Goal: Communication & Community: Answer question/provide support

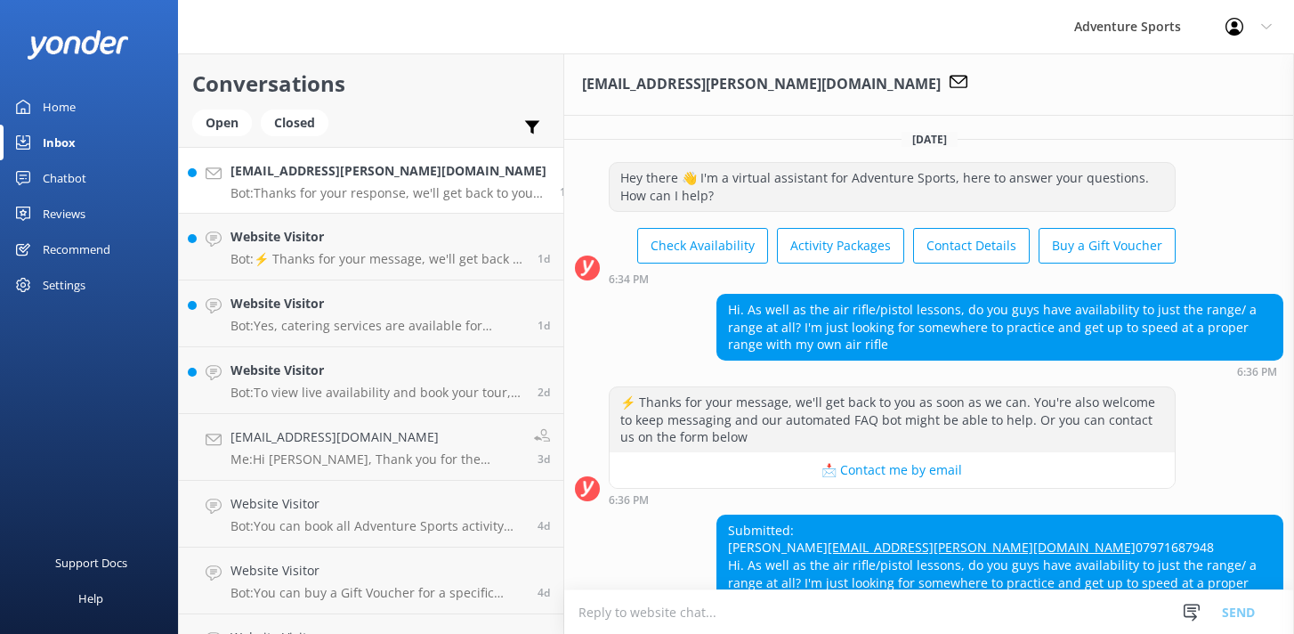
scroll to position [135, 0]
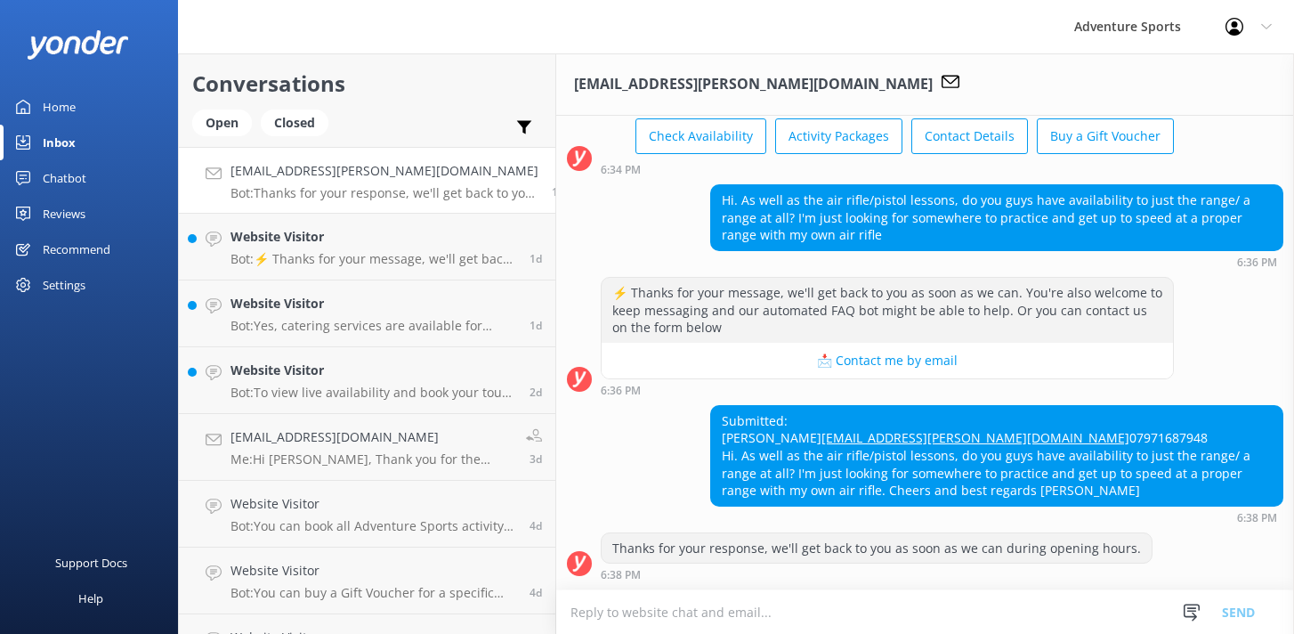
click at [628, 611] on textarea at bounding box center [925, 612] width 738 height 44
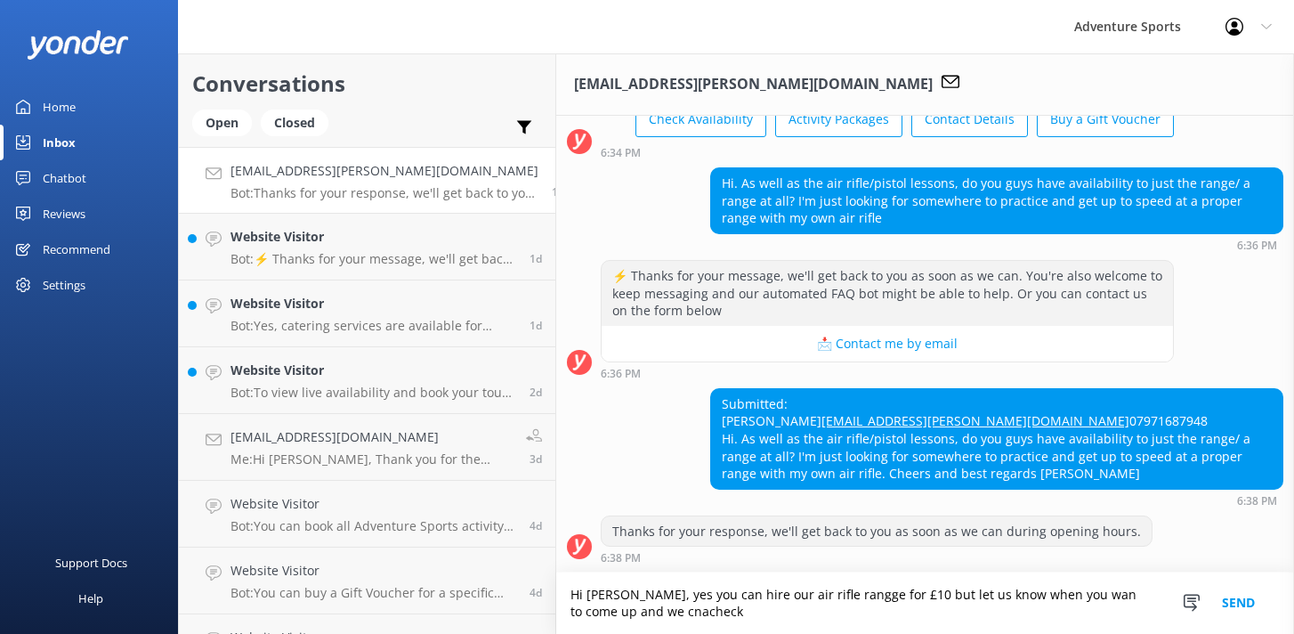
scroll to position [152, 0]
click at [782, 597] on textarea "Hi [PERSON_NAME], yes you can hire our air rifle rangge for £10 but let us know…" at bounding box center [925, 602] width 738 height 61
click at [1015, 593] on textarea "Hi [PERSON_NAME], yes you can hire our air rifle range for £10 but let us know …" at bounding box center [925, 602] width 738 height 61
click at [570, 612] on textarea "Hi [PERSON_NAME], yes you can hire our air rifle range for £10 but let us know …" at bounding box center [925, 602] width 738 height 61
drag, startPoint x: 721, startPoint y: 608, endPoint x: 721, endPoint y: 598, distance: 9.8
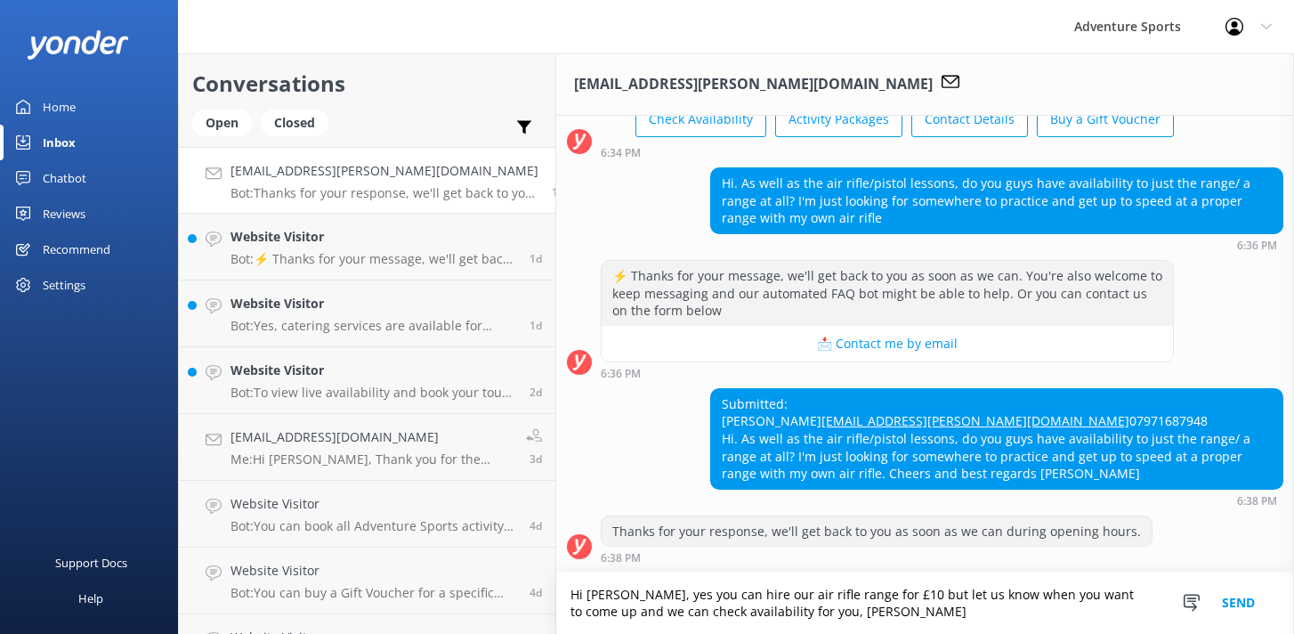
click at [722, 606] on textarea "Hi [PERSON_NAME], yes you can hire our air rifle range for £10 but let us know …" at bounding box center [925, 602] width 738 height 61
click at [767, 612] on textarea "Hi [PERSON_NAME], yes you can hire our air rifle range for £10 but let us know …" at bounding box center [925, 602] width 738 height 61
click at [720, 616] on textarea "Hi [PERSON_NAME], yes you can hire our air rifle range for £10 but let us know …" at bounding box center [925, 602] width 738 height 61
click at [732, 608] on textarea "Hi [PERSON_NAME], yes you can hire our air rifle range for £10 but let us know …" at bounding box center [925, 602] width 738 height 61
paste textarea "💻[URL][DOMAIN_NAME] 📧[EMAIL_ADDRESS][DOMAIN_NAME] ☎ 01926 491 948"
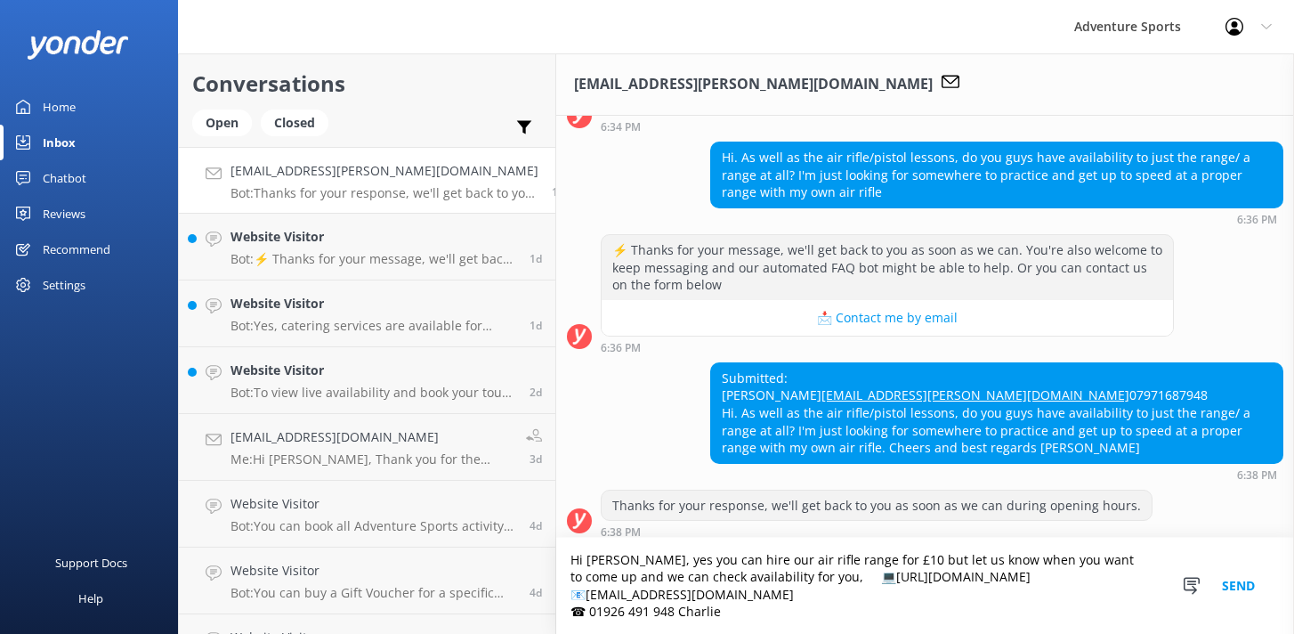
scroll to position [186, 0]
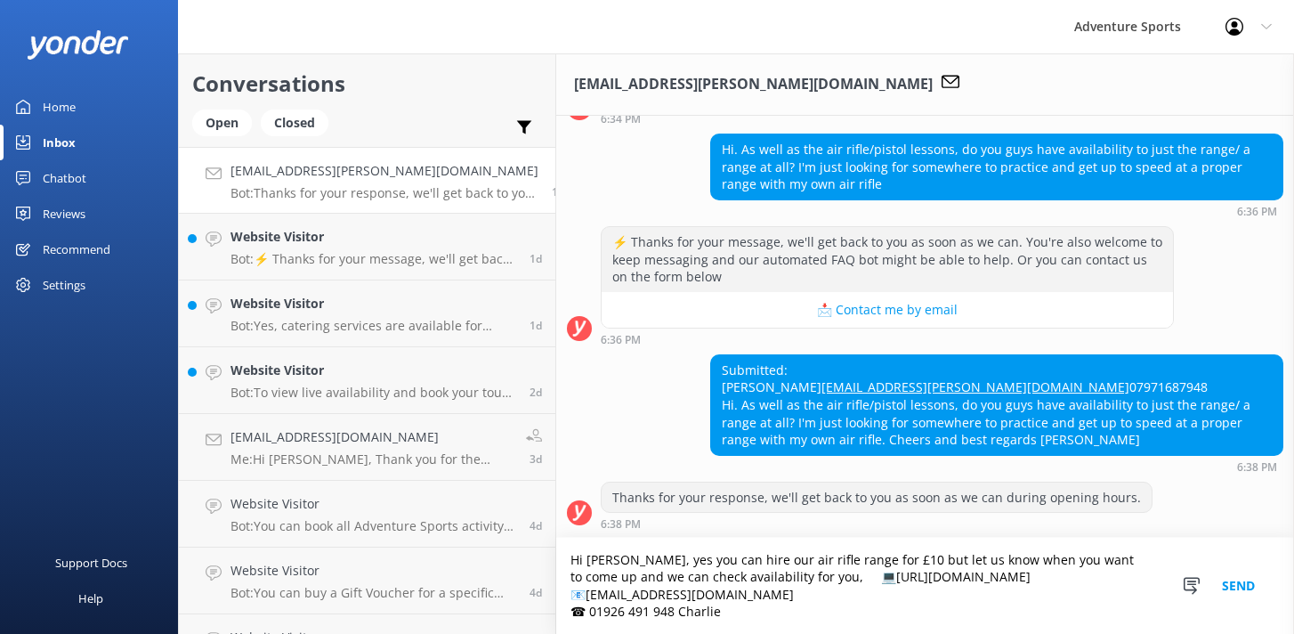
click at [731, 574] on textarea "Hi [PERSON_NAME], yes you can hire our air rifle range for £10 but let us know …" at bounding box center [925, 586] width 738 height 96
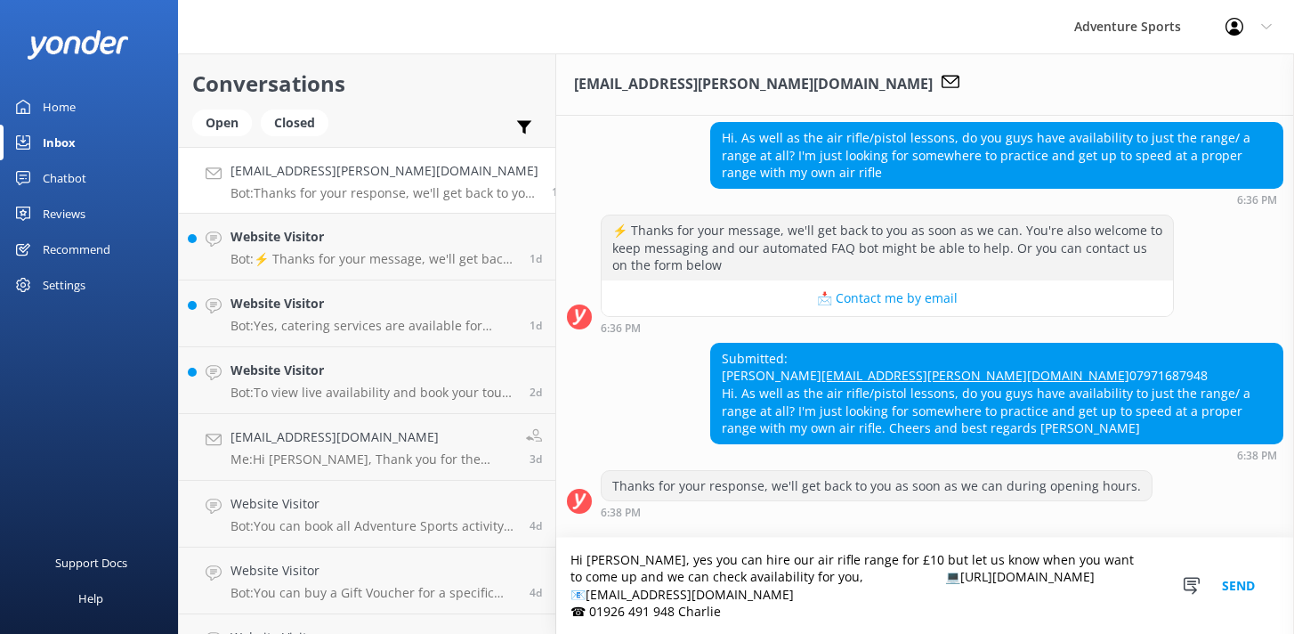
scroll to position [198, 0]
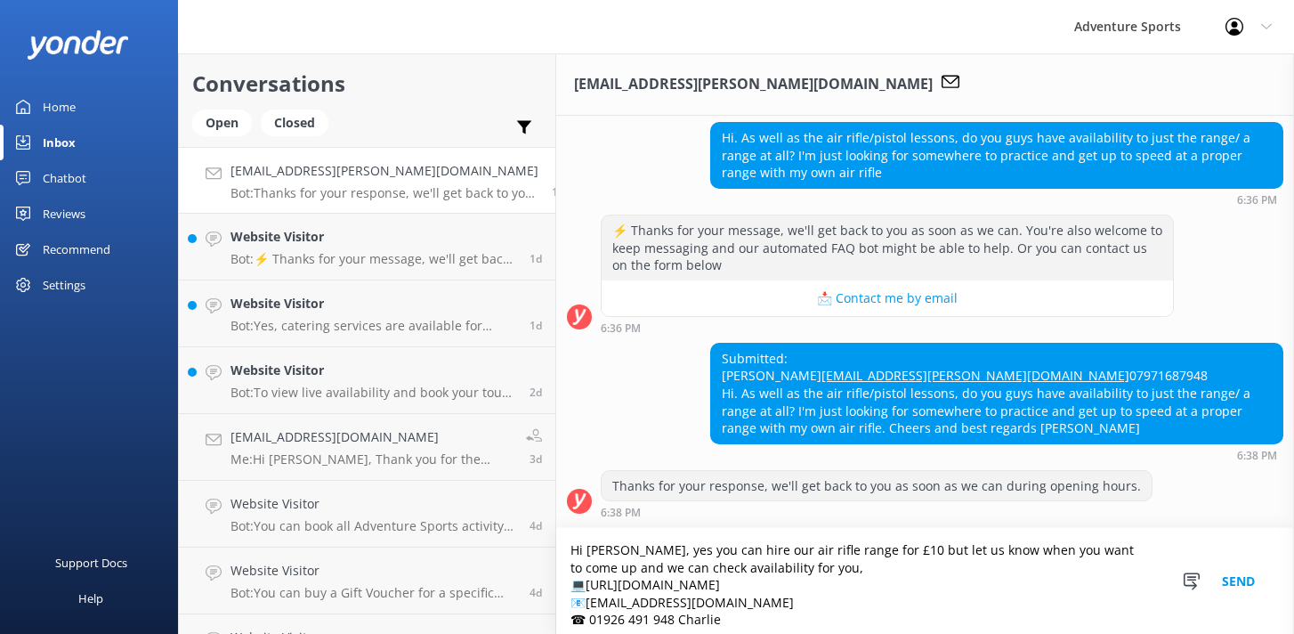
click at [651, 618] on textarea "Hi [PERSON_NAME], yes you can hire our air rifle range for £10 but let us know …" at bounding box center [925, 581] width 738 height 106
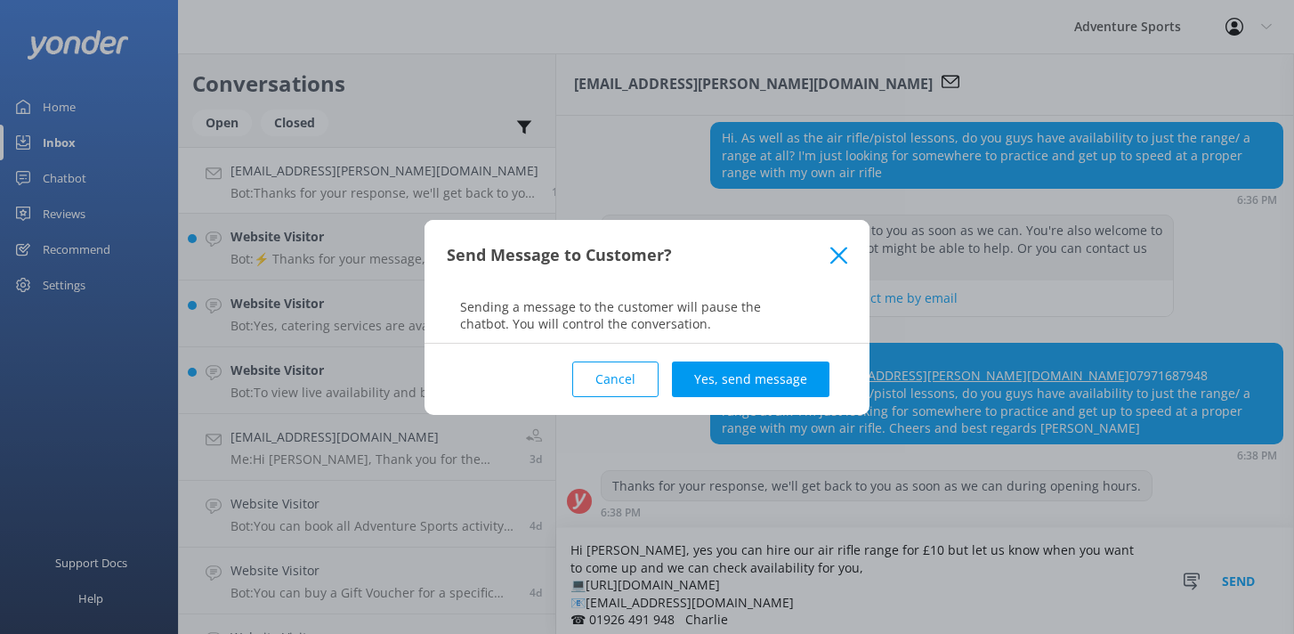
click at [652, 391] on button "Cancel" at bounding box center [615, 379] width 86 height 36
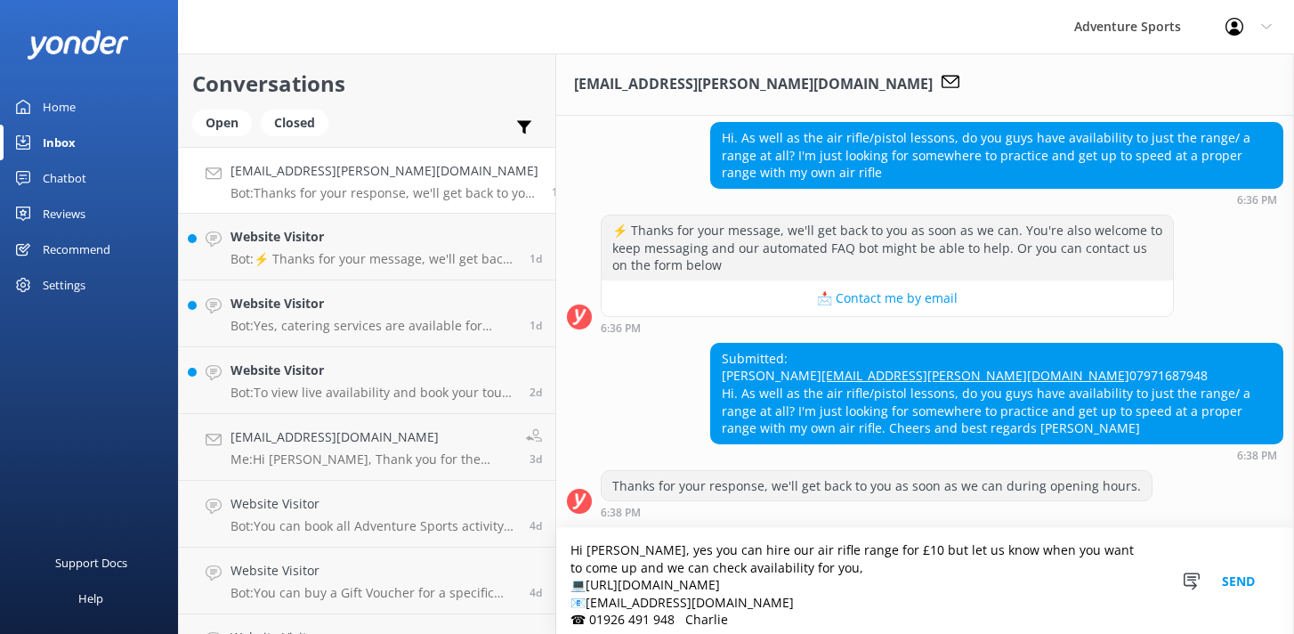
click at [659, 615] on textarea "Hi [PERSON_NAME], yes you can hire our air rifle range for £10 but let us know …" at bounding box center [925, 581] width 738 height 106
click at [724, 623] on textarea "Hi [PERSON_NAME], yes you can hire our air rifle range for £10 but let us know …" at bounding box center [925, 581] width 738 height 106
type textarea "Hi [PERSON_NAME], yes you can hire our air rifle range for £10 but let us know …"
click at [1241, 578] on button "Send" at bounding box center [1238, 581] width 67 height 106
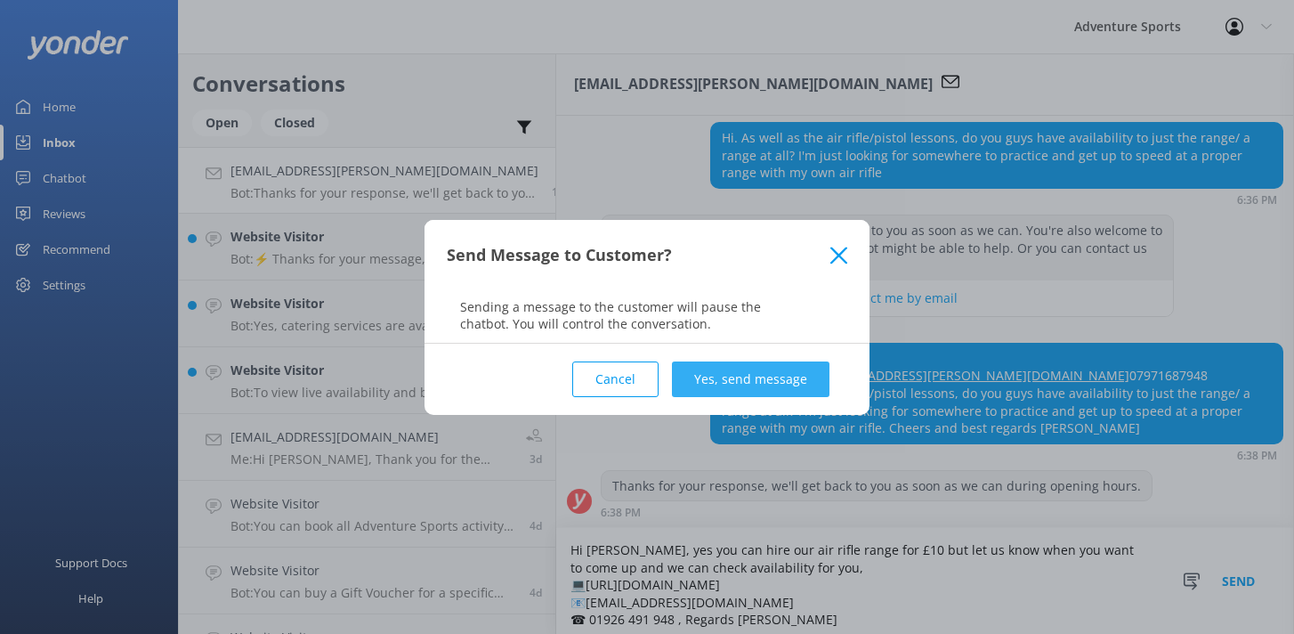
click at [751, 379] on button "Yes, send message" at bounding box center [751, 379] width 158 height 36
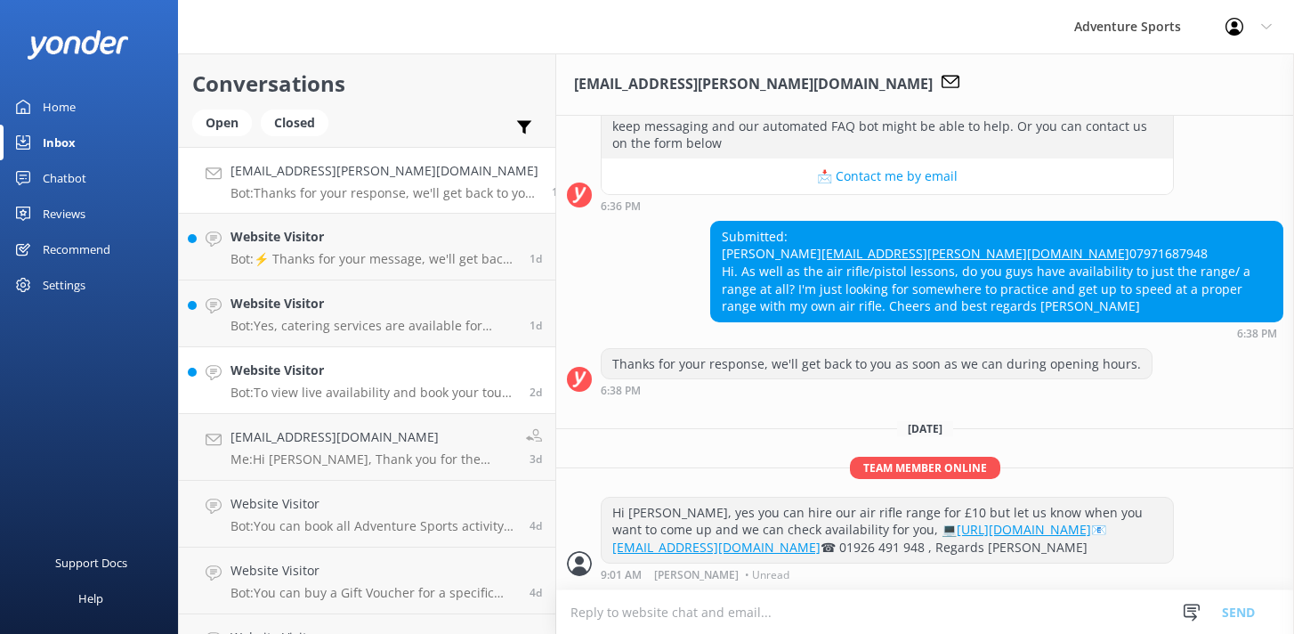
scroll to position [351, 0]
click at [328, 378] on h4 "Website Visitor" at bounding box center [373, 370] width 286 height 20
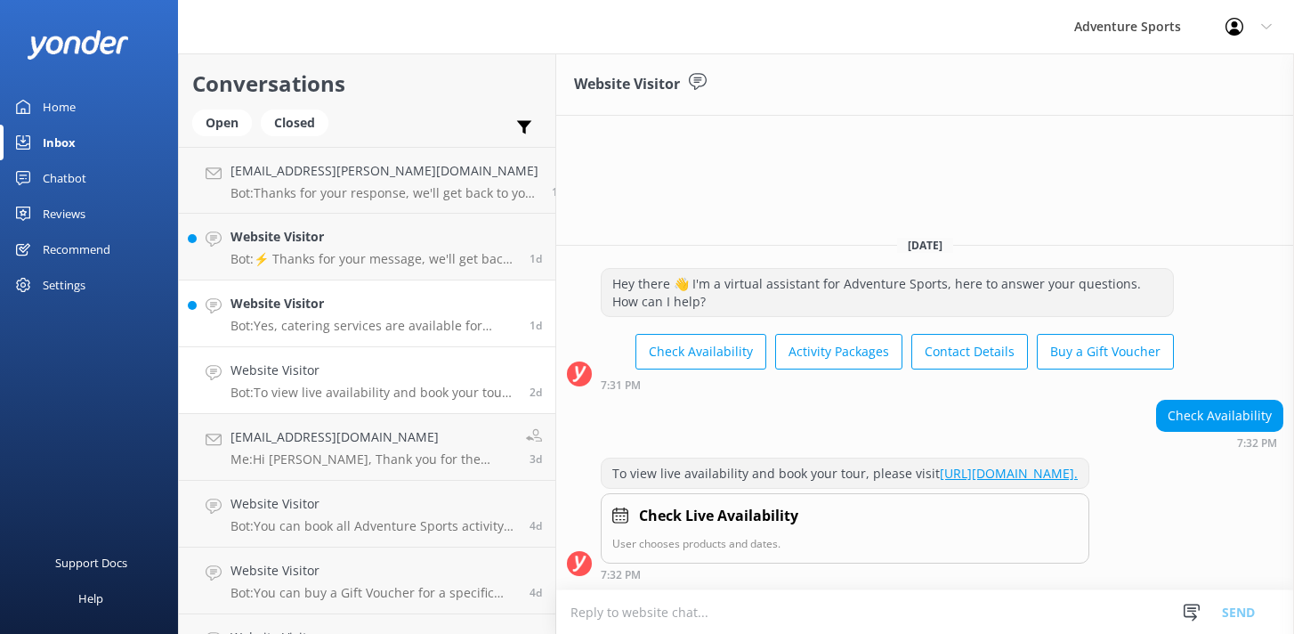
click at [357, 310] on h4 "Website Visitor" at bounding box center [373, 304] width 286 height 20
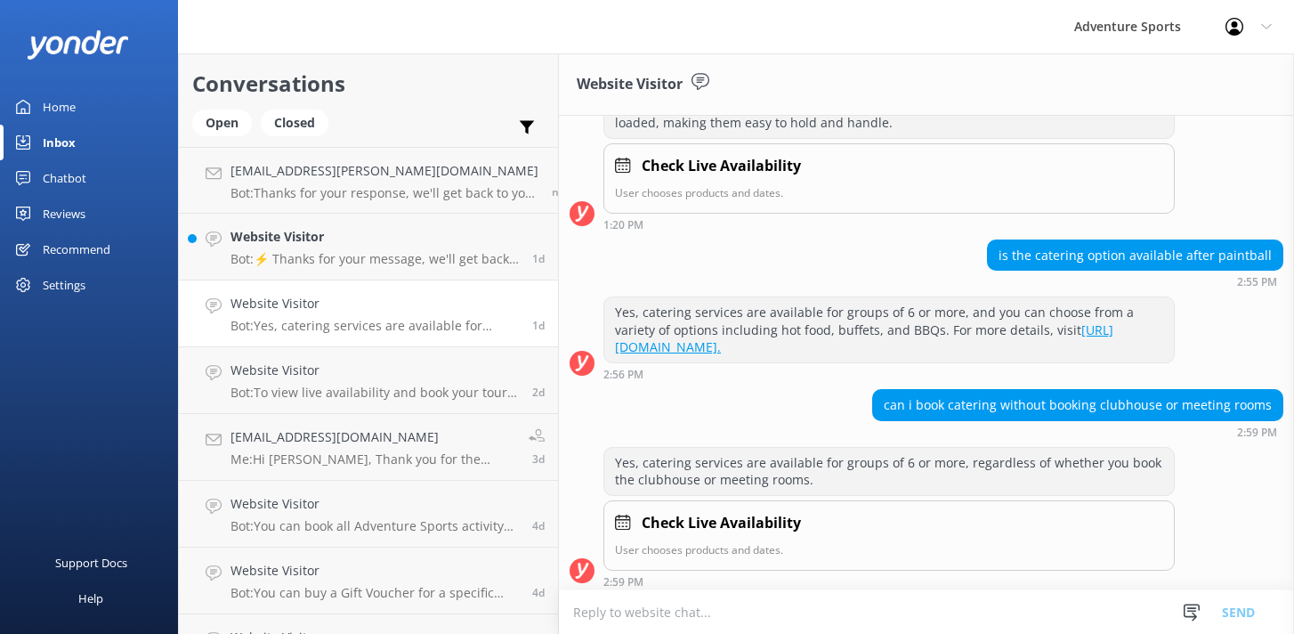
scroll to position [842, 0]
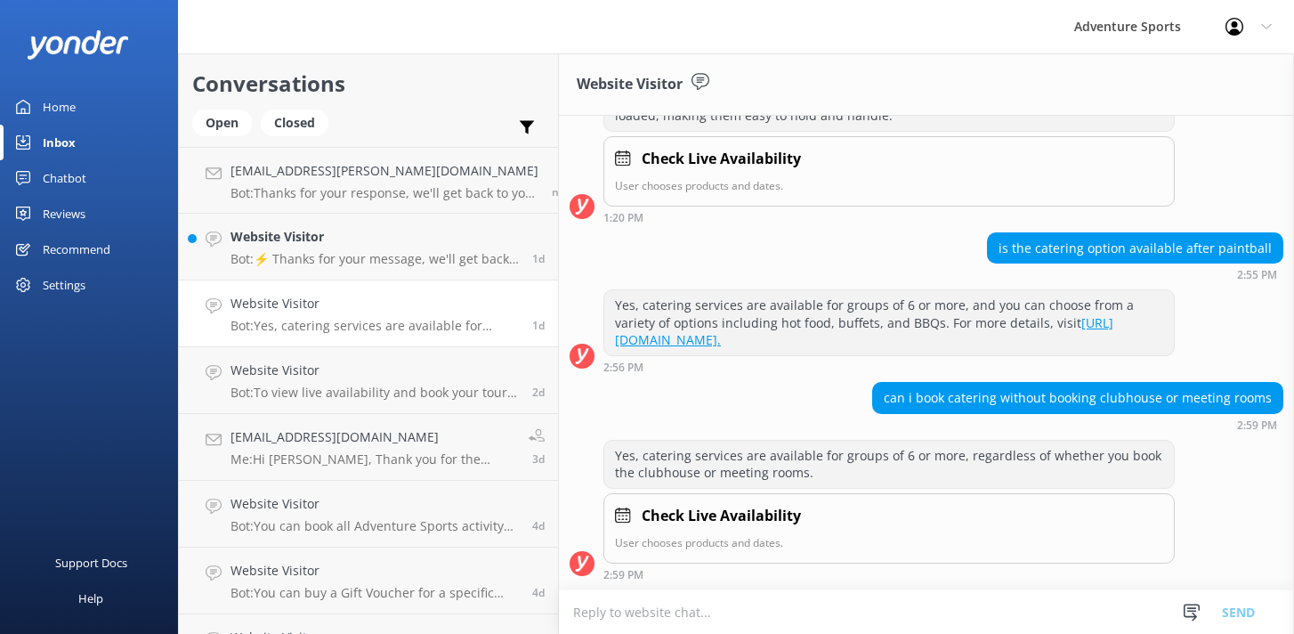
click at [622, 613] on textarea at bounding box center [926, 612] width 735 height 44
click at [638, 613] on textarea "Hi, if you noted to add food into your Paintball package" at bounding box center [926, 611] width 735 height 44
click at [881, 607] on textarea "Hi, if you wanted to add food into your Paintball package" at bounding box center [927, 611] width 734 height 44
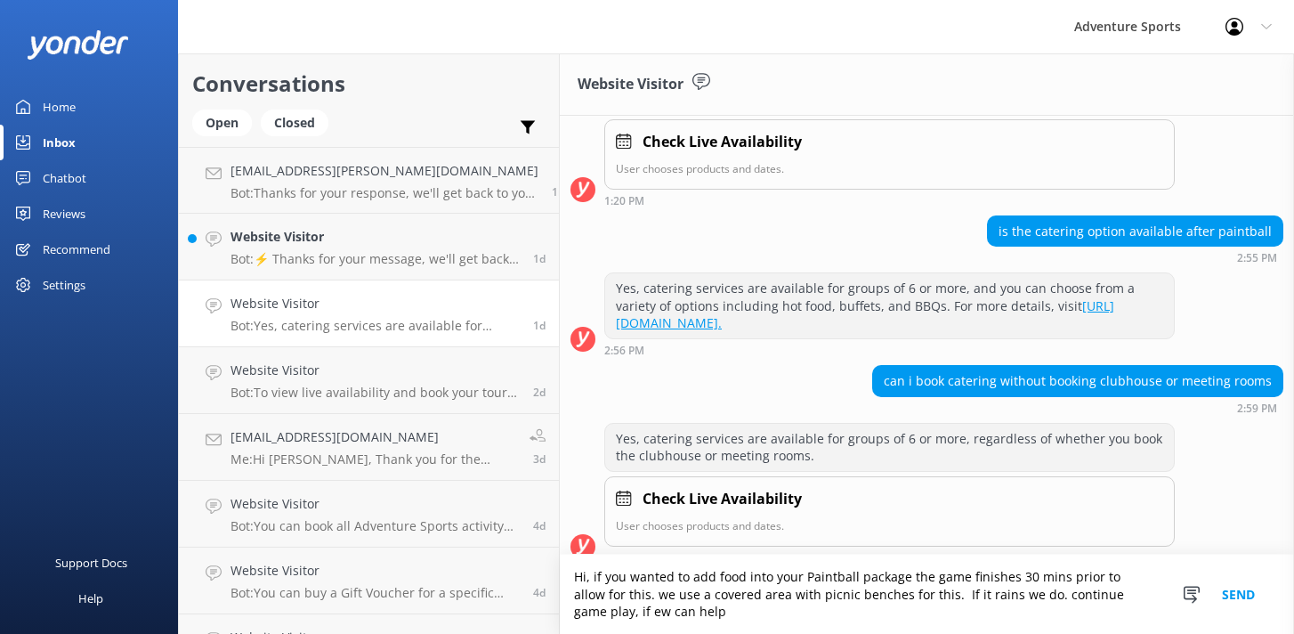
scroll to position [876, 0]
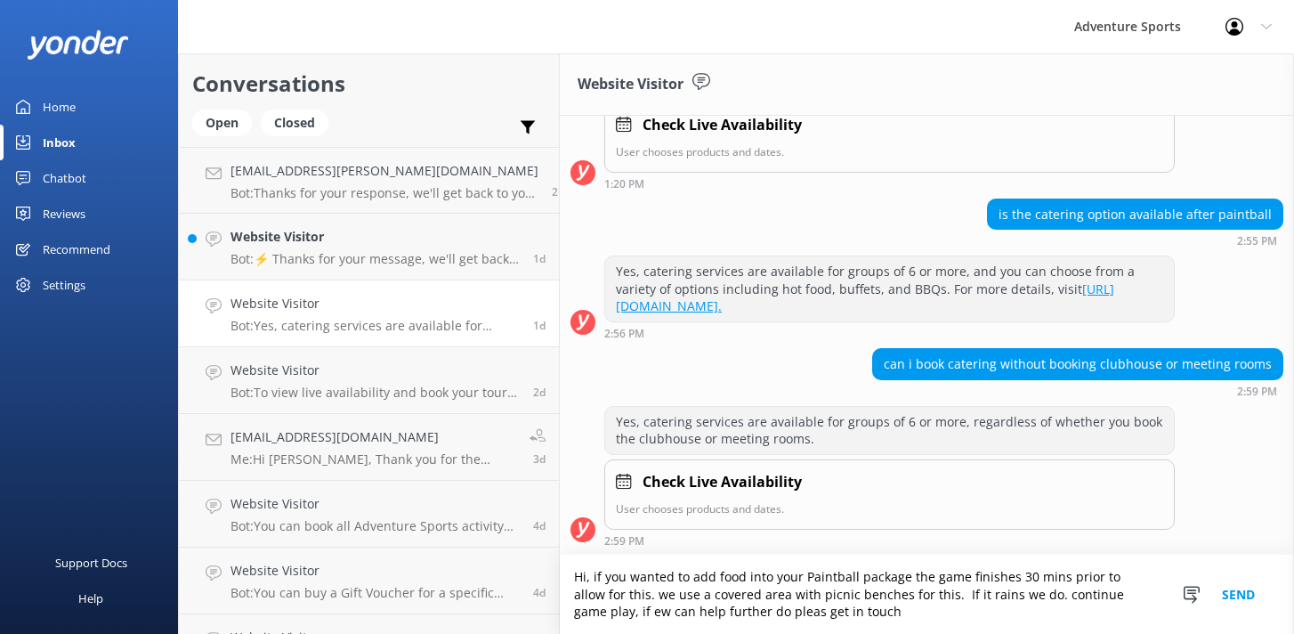
paste textarea "💻[URL][DOMAIN_NAME] 📧[EMAIL_ADDRESS][DOMAIN_NAME] ☎ 01926 491 948"
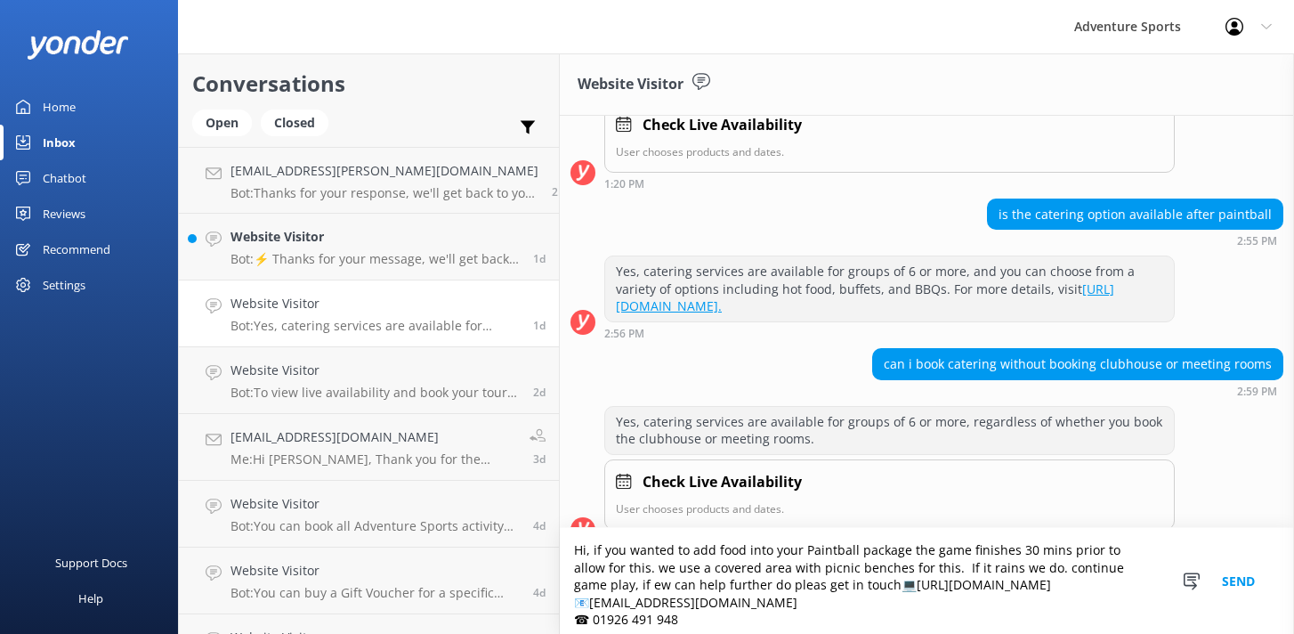
scroll to position [904, 0]
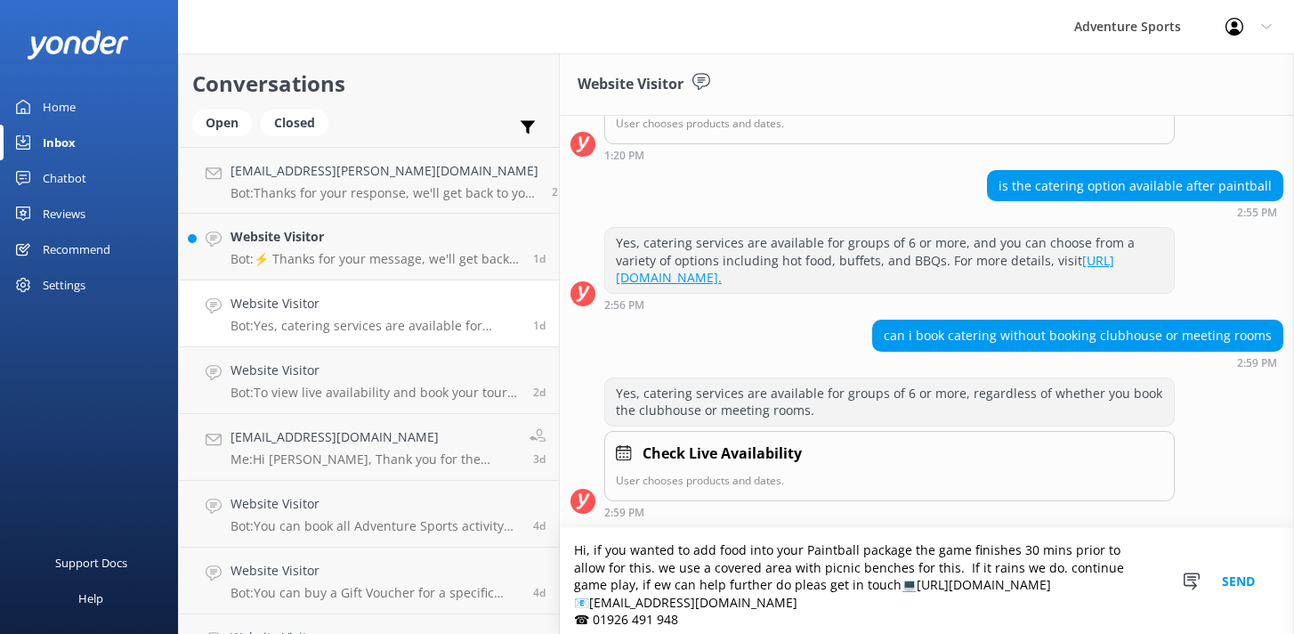
click at [741, 582] on textarea "Hi, if you wanted to add food into your Paintball package the game finishes 30 …" at bounding box center [927, 581] width 734 height 106
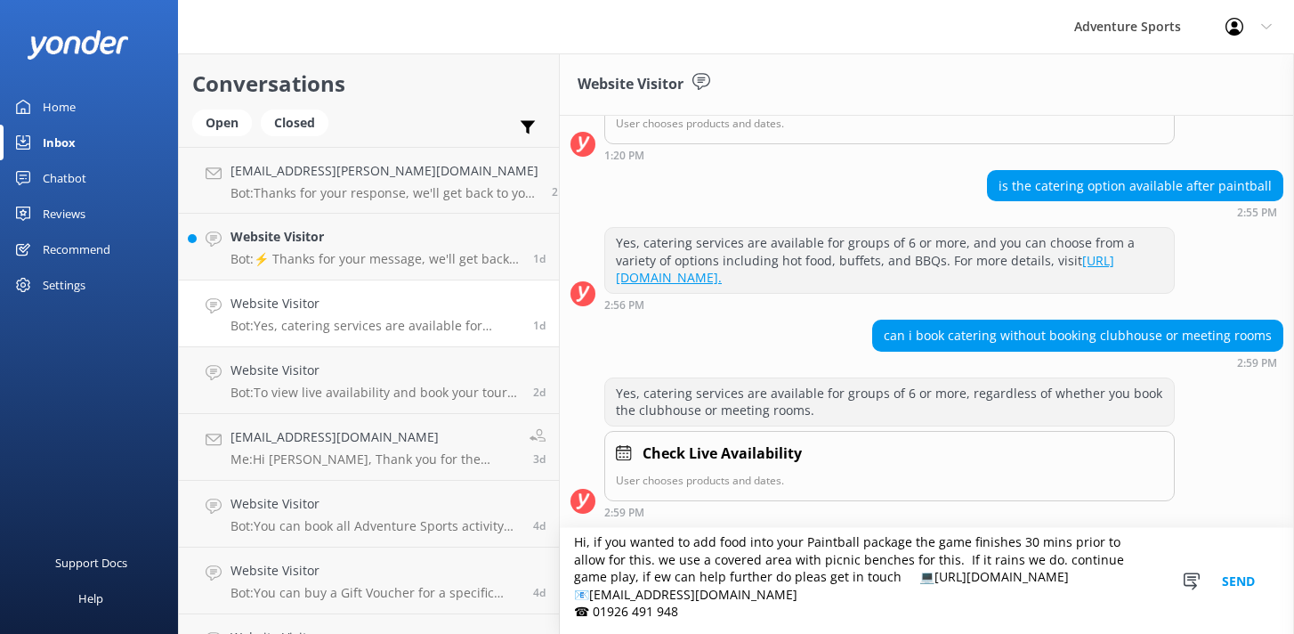
drag, startPoint x: 757, startPoint y: 559, endPoint x: 796, endPoint y: 608, distance: 62.1
click at [796, 608] on textarea "Hi, if you wanted to add food into your Paintball package the game finishes 30 …" at bounding box center [927, 581] width 734 height 106
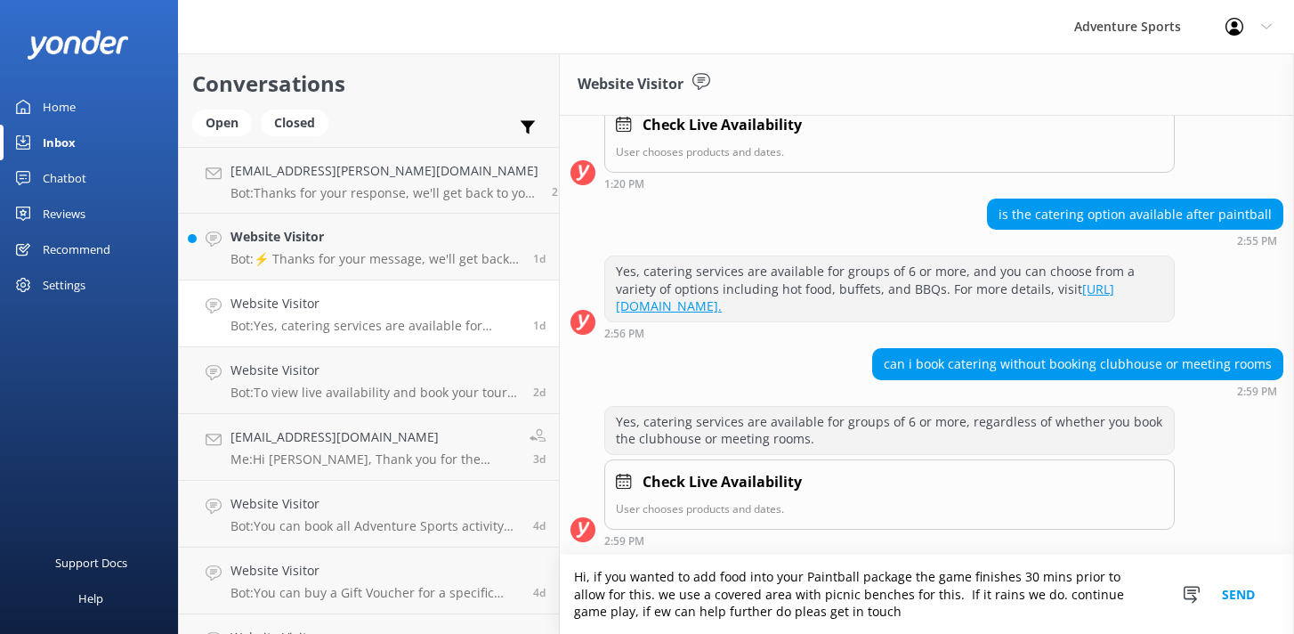
scroll to position [876, 0]
paste textarea "💻[URL][DOMAIN_NAME] 📧[EMAIL_ADDRESS][DOMAIN_NAME] ☎ 01926 491 948"
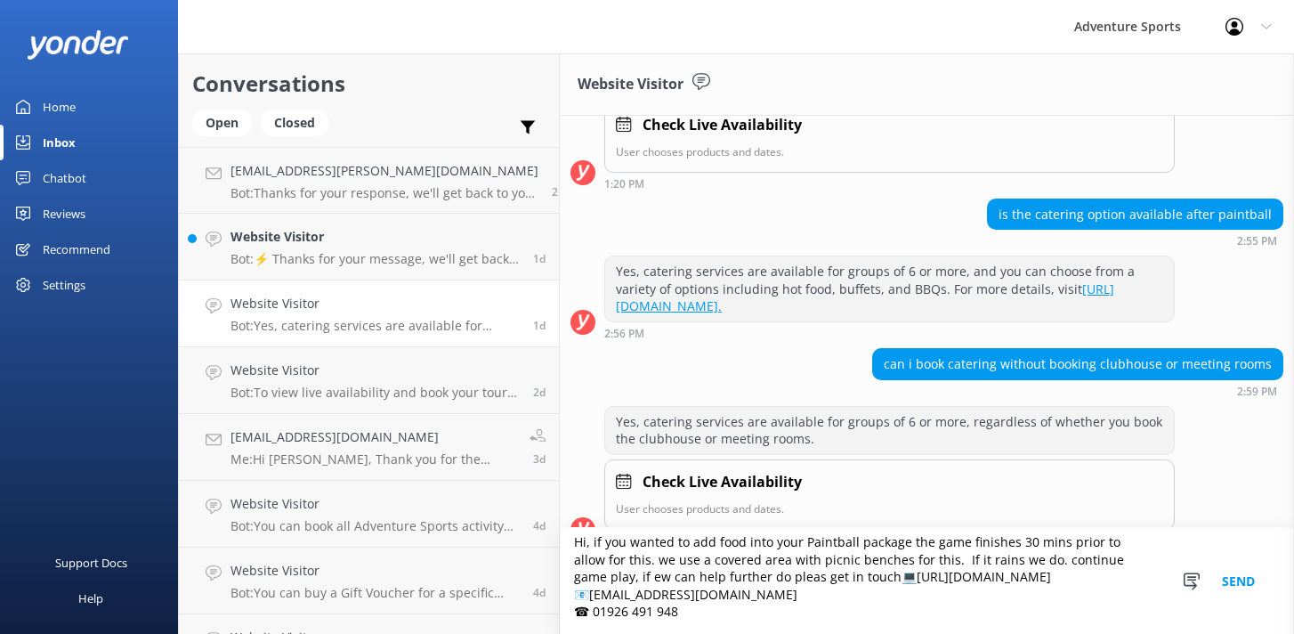
scroll to position [904, 0]
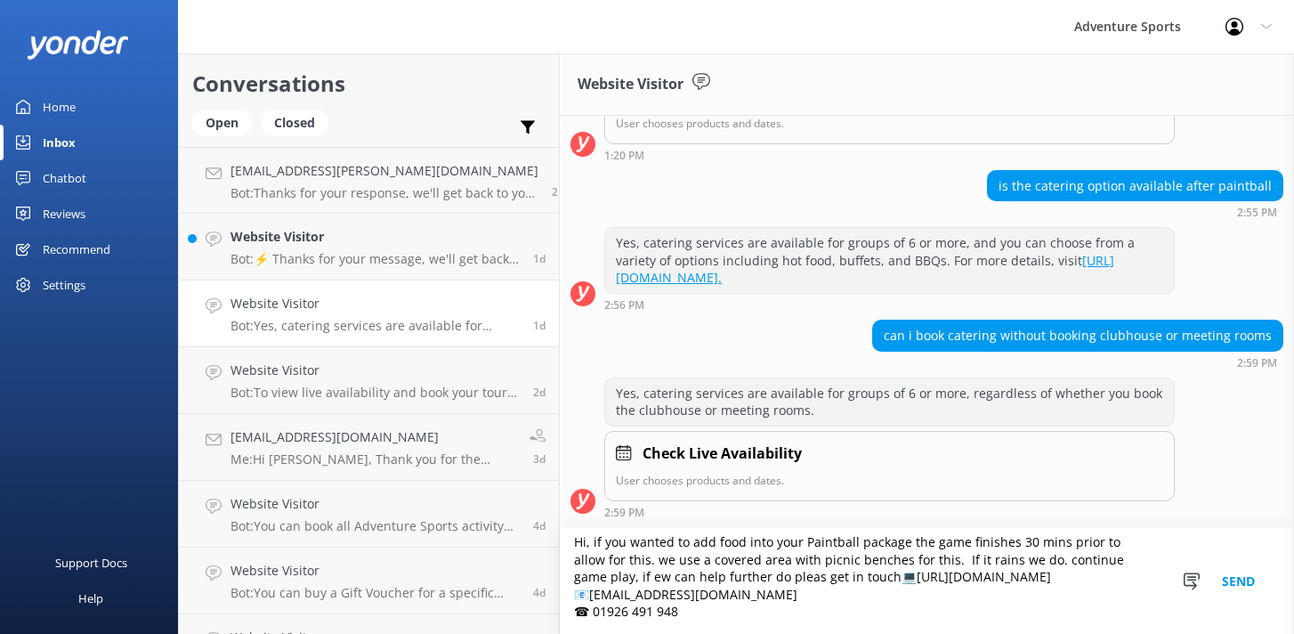
click at [741, 571] on textarea "Hi, if you wanted to add food into your Paintball package the game finishes 30 …" at bounding box center [927, 581] width 734 height 106
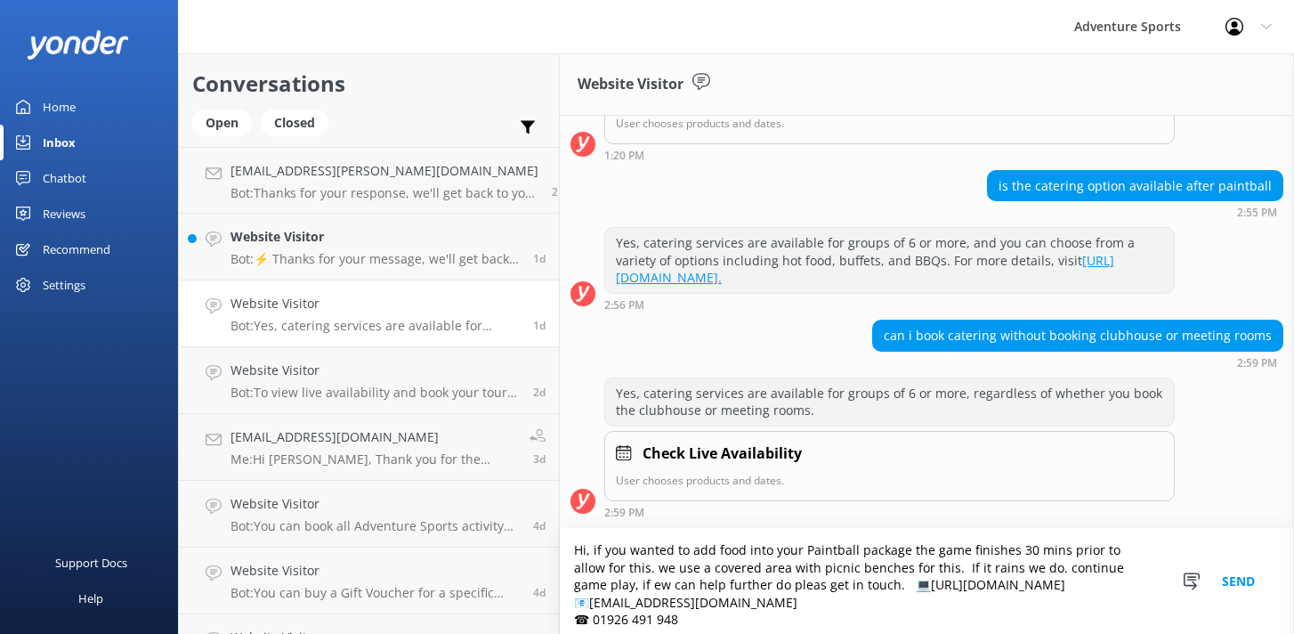
click at [876, 546] on textarea "Hi, if you wanted to add food into your Paintball package the game finishes 30 …" at bounding box center [927, 581] width 734 height 106
click at [603, 584] on textarea "Hi, if you wanted to add food into your Paintball package, thats fine, the game…" at bounding box center [927, 581] width 734 height 106
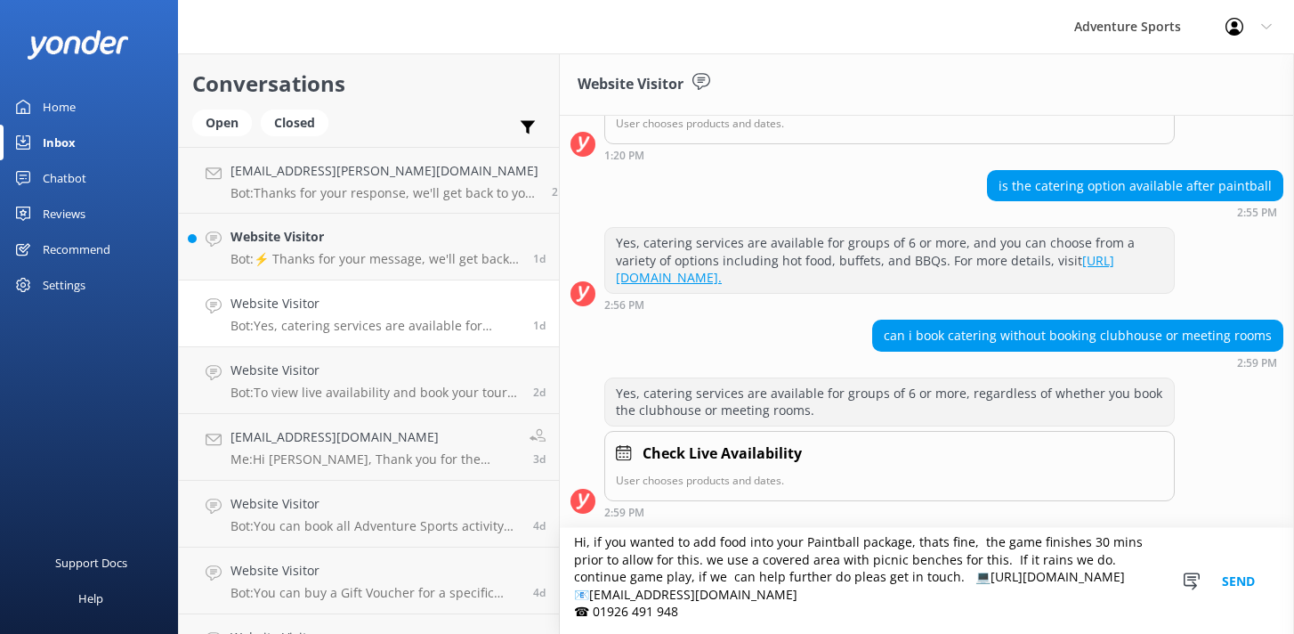
click at [716, 594] on textarea "Hi, if you wanted to add food into your Paintball package, thats fine, the game…" at bounding box center [927, 581] width 734 height 106
click at [664, 594] on textarea "Hi, if you wanted to add food into your Paintball package, thats fine, the game…" at bounding box center [927, 581] width 734 height 106
type textarea "Hi, if you wanted to add food into your Paintball package, thats fine, the game…"
click at [1235, 571] on button "Send" at bounding box center [1238, 581] width 67 height 106
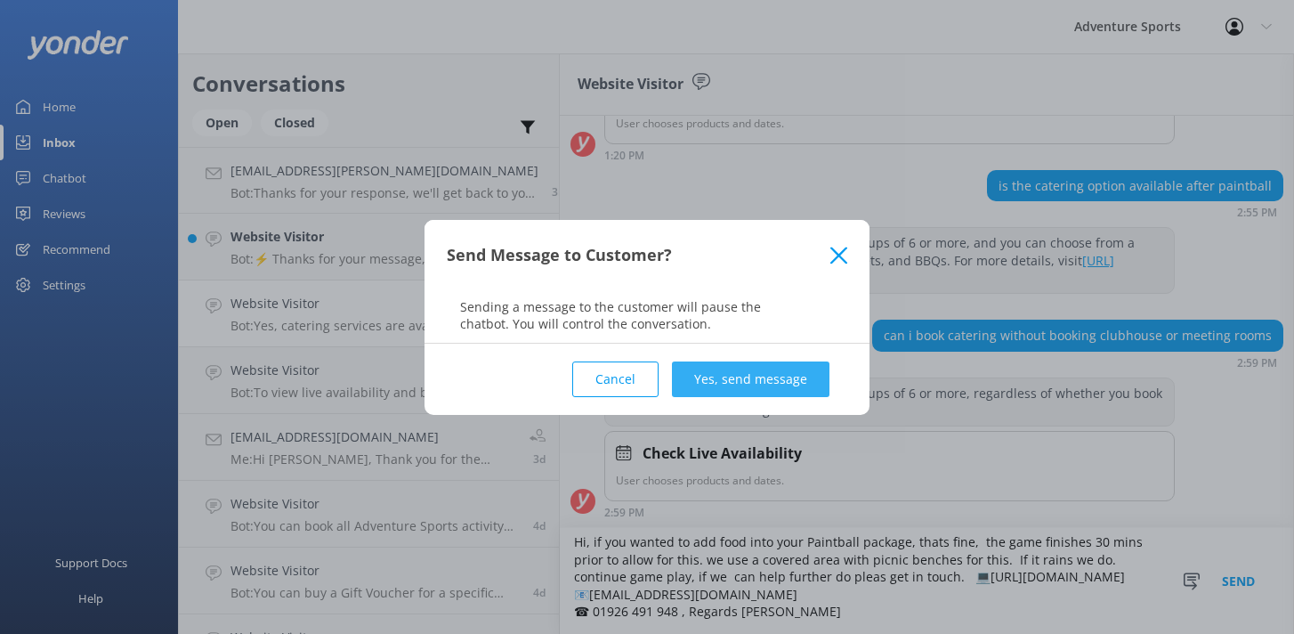
click at [765, 387] on button "Yes, send message" at bounding box center [751, 379] width 158 height 36
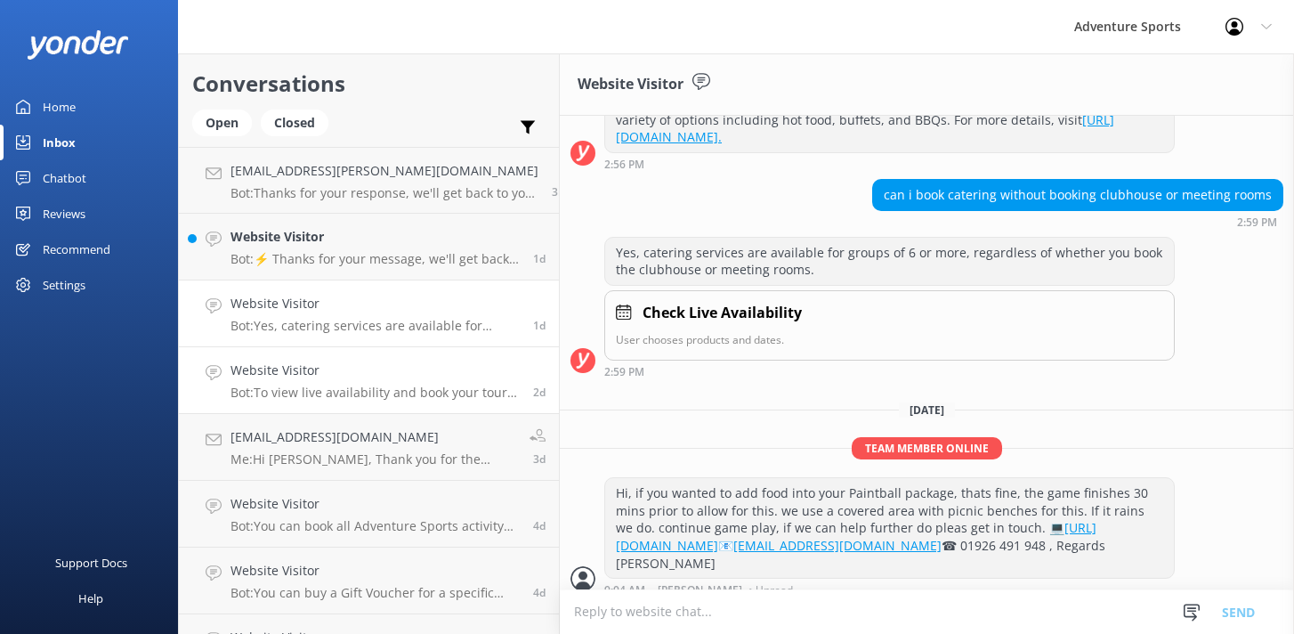
scroll to position [1074, 0]
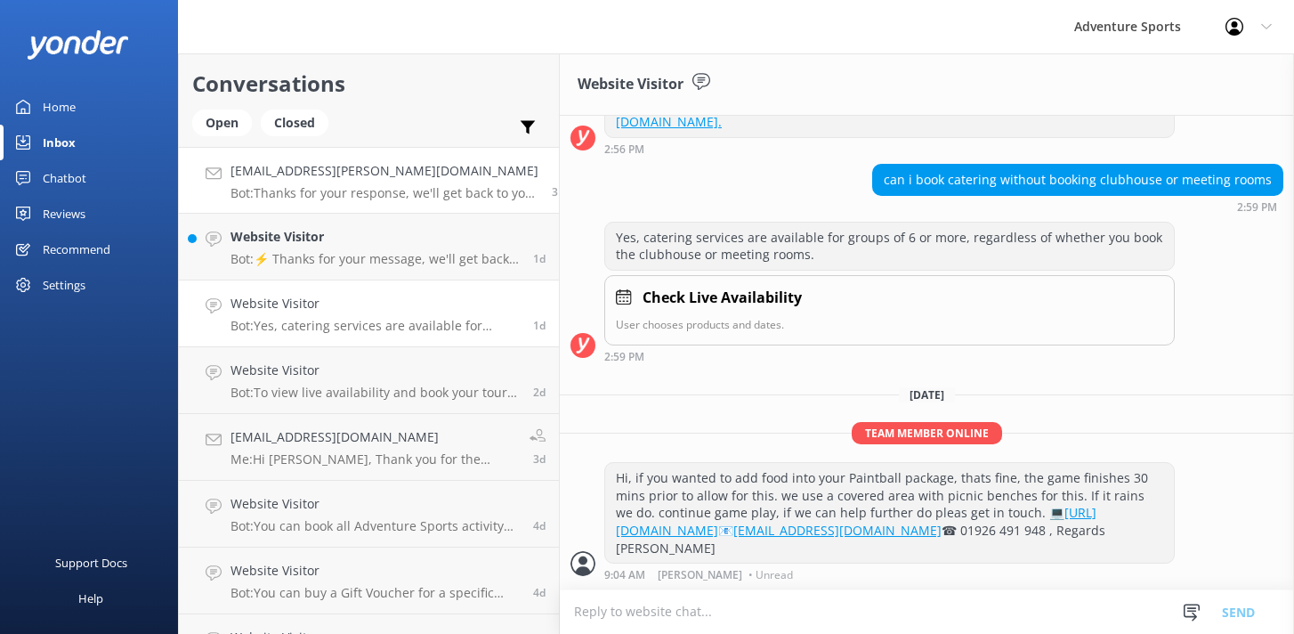
click at [363, 191] on p "Bot: Thanks for your response, we'll get back to you as soon as we can during o…" at bounding box center [384, 193] width 308 height 16
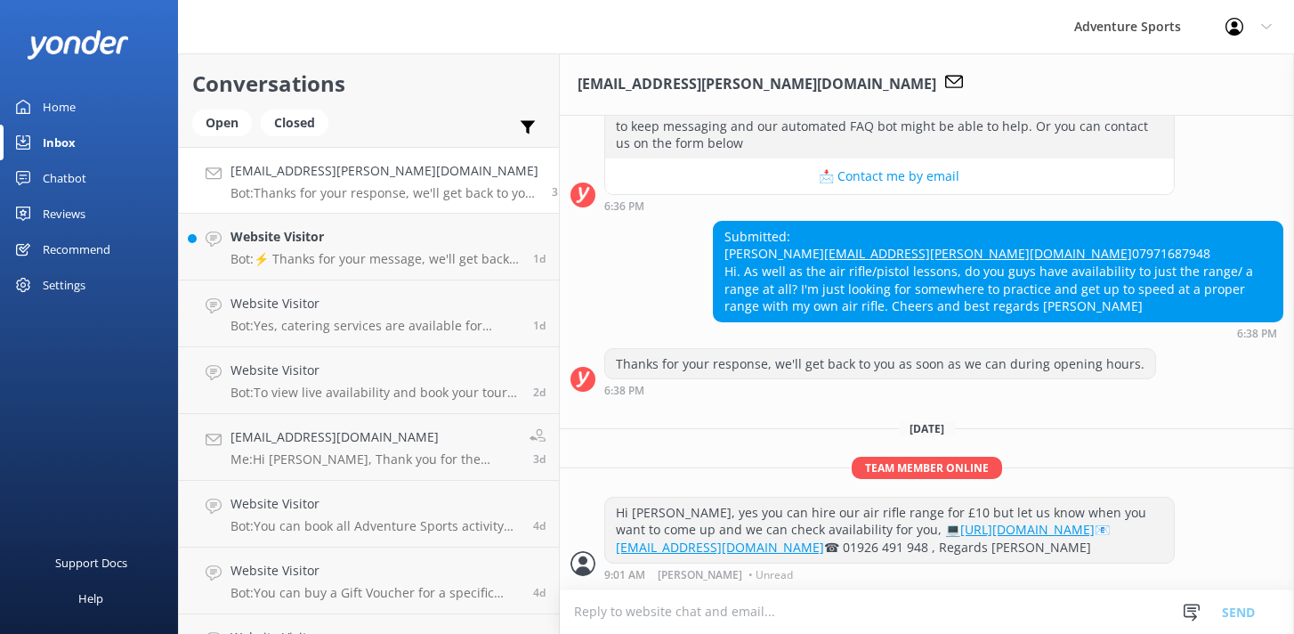
scroll to position [389, 0]
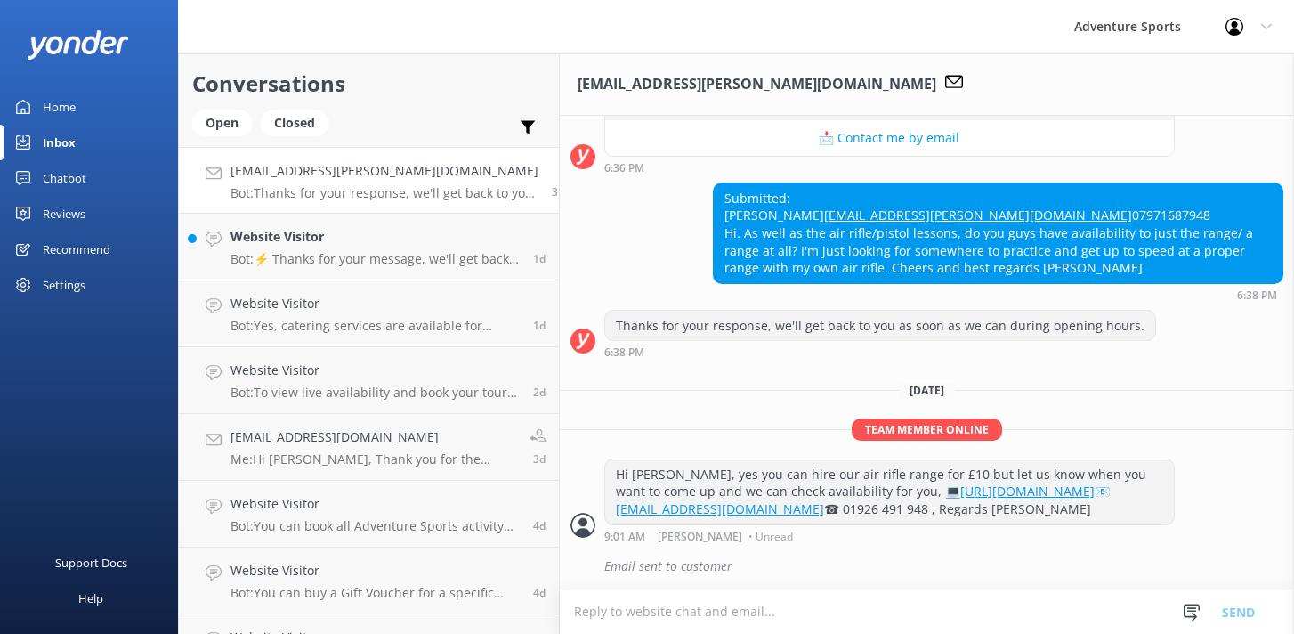
click at [643, 570] on div "Email sent to customer" at bounding box center [943, 566] width 679 height 30
click at [623, 567] on div "Email sent to customer" at bounding box center [943, 566] width 679 height 30
click at [603, 618] on textarea at bounding box center [927, 612] width 734 height 44
paste textarea "💻[URL][DOMAIN_NAME]"
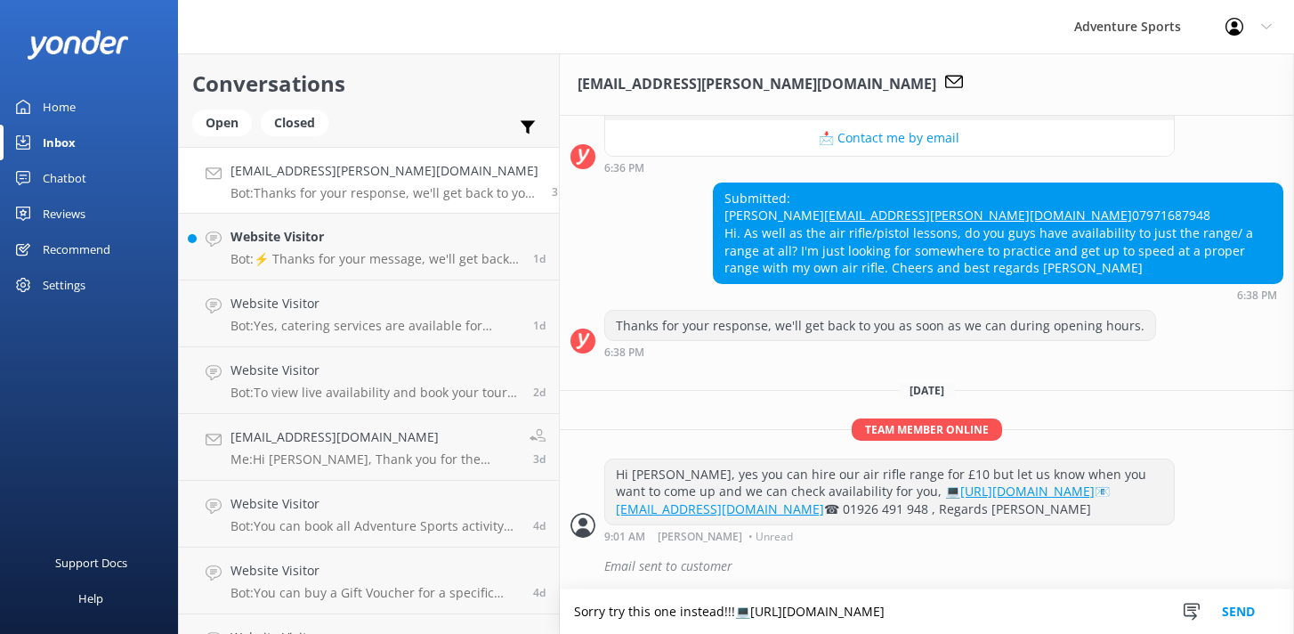
scroll to position [4, 0]
click at [701, 603] on textarea "Sorry try this one instead!!!💻[URL][DOMAIN_NAME]" at bounding box center [927, 611] width 734 height 44
click at [959, 604] on textarea "Sorry try this one instead!! 💻[URL][DOMAIN_NAME]" at bounding box center [927, 611] width 734 height 44
click at [733, 607] on textarea "Sorry try this one instead!! 💻[URL][DOMAIN_NAME]" at bounding box center [927, 611] width 734 height 44
click at [942, 603] on textarea "Sorry try this one instead!! [URL][DOMAIN_NAME]" at bounding box center [927, 611] width 734 height 44
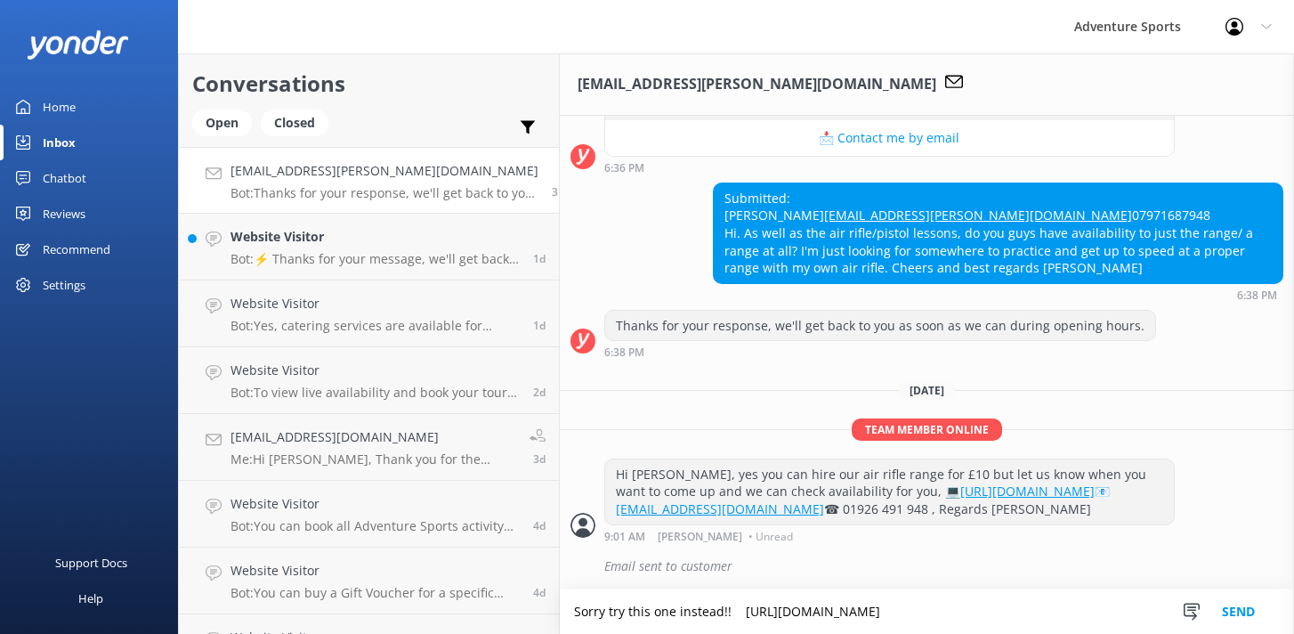
type textarea "Sorry try this one instead!! [URL][DOMAIN_NAME]"
click at [1247, 611] on button "Send" at bounding box center [1238, 611] width 67 height 44
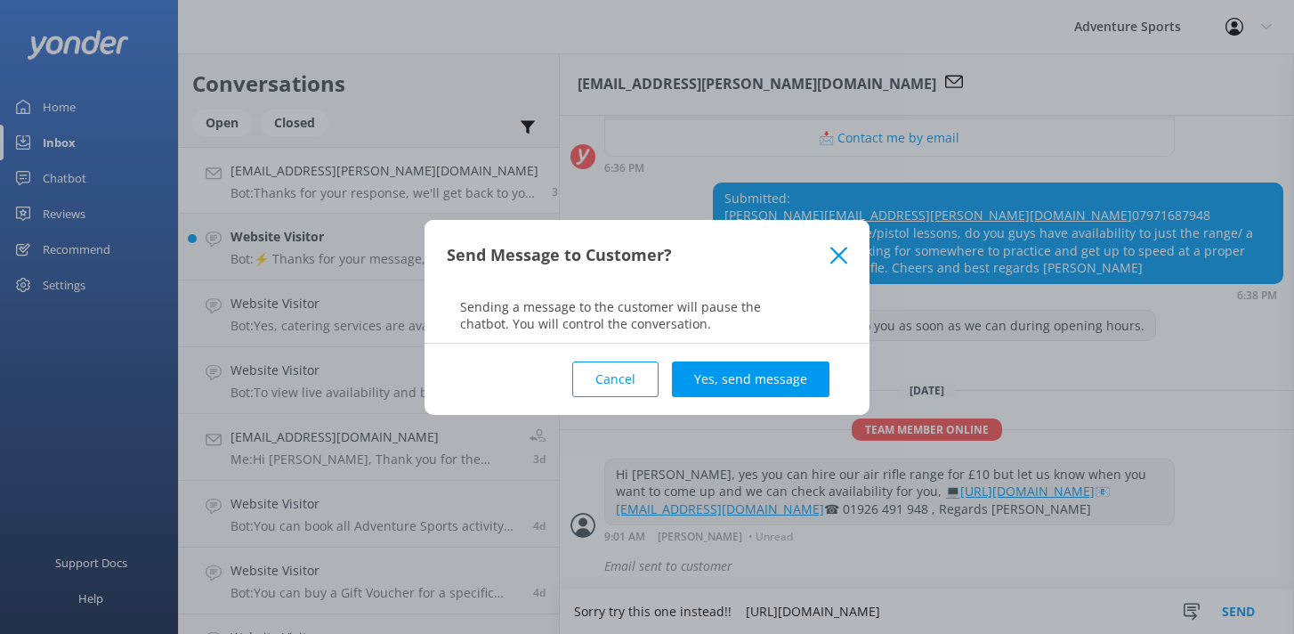
click at [766, 385] on button "Yes, send message" at bounding box center [751, 379] width 158 height 36
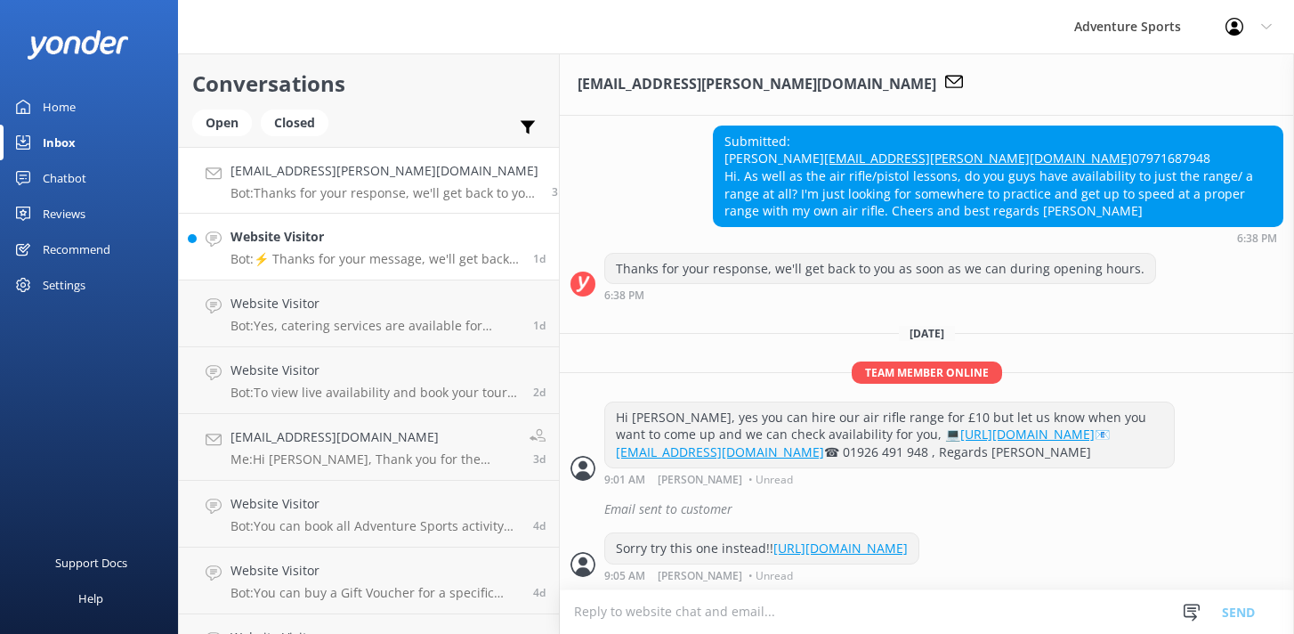
scroll to position [446, 0]
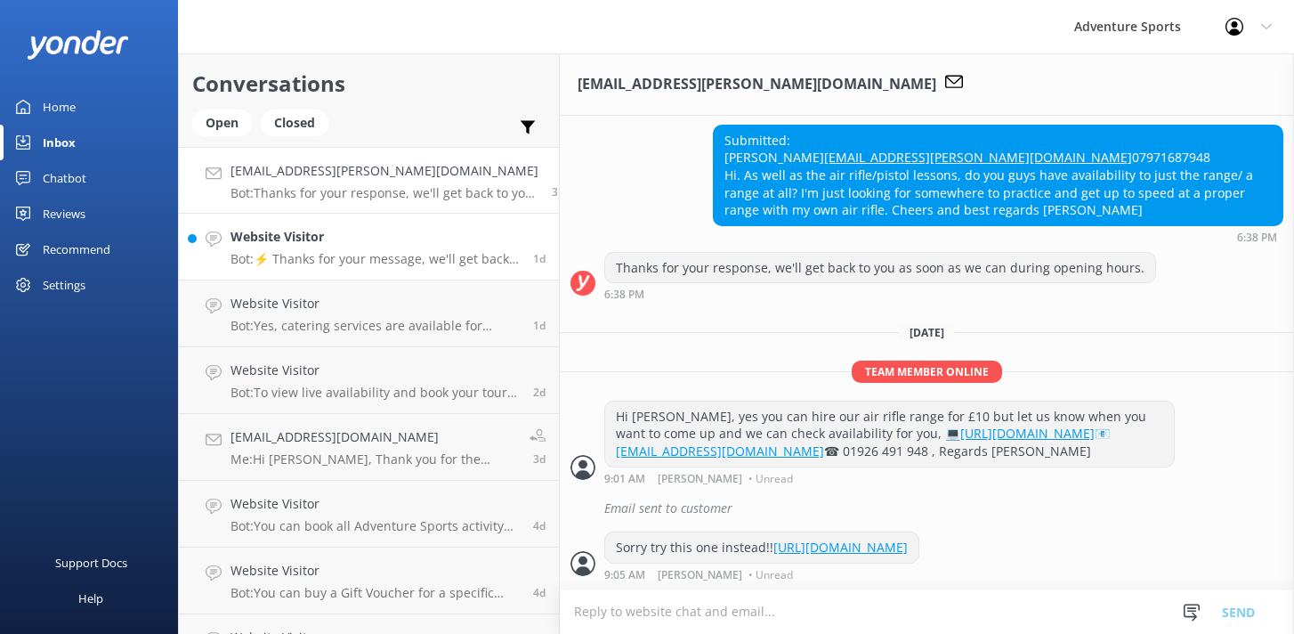
click at [291, 245] on h4 "Website Visitor" at bounding box center [374, 237] width 289 height 20
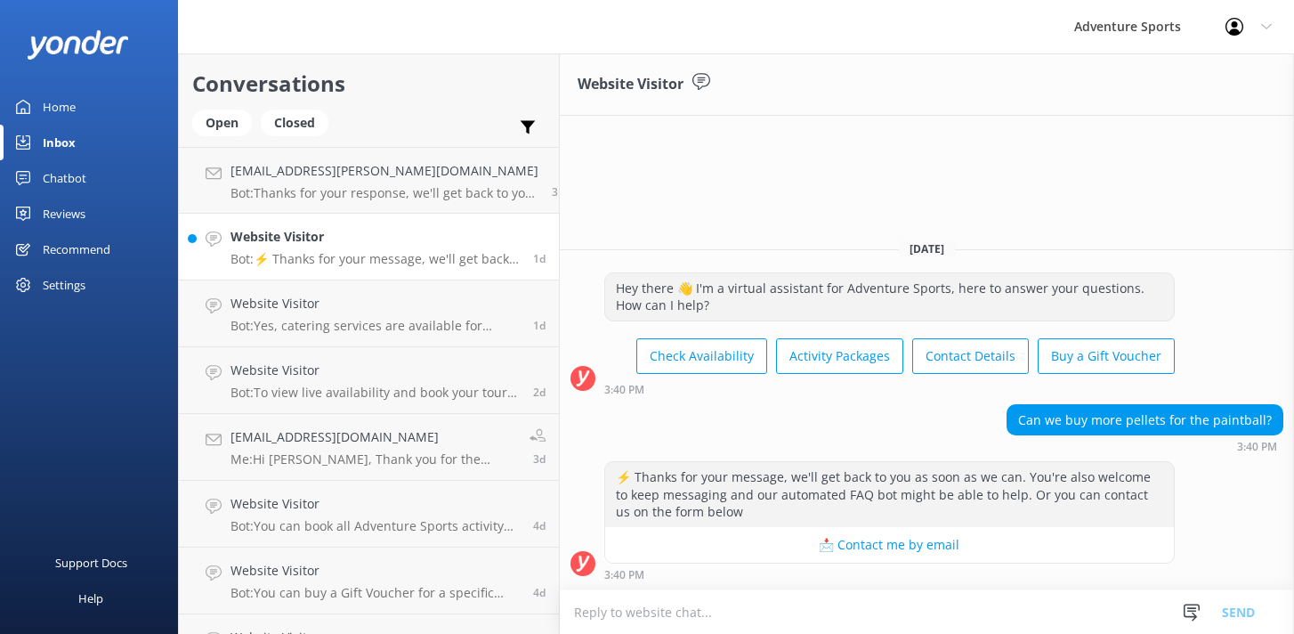
click at [391, 246] on h4 "Website Visitor" at bounding box center [374, 237] width 289 height 20
drag, startPoint x: 637, startPoint y: 593, endPoint x: 633, endPoint y: 605, distance: 13.2
click at [636, 594] on textarea at bounding box center [926, 612] width 735 height 44
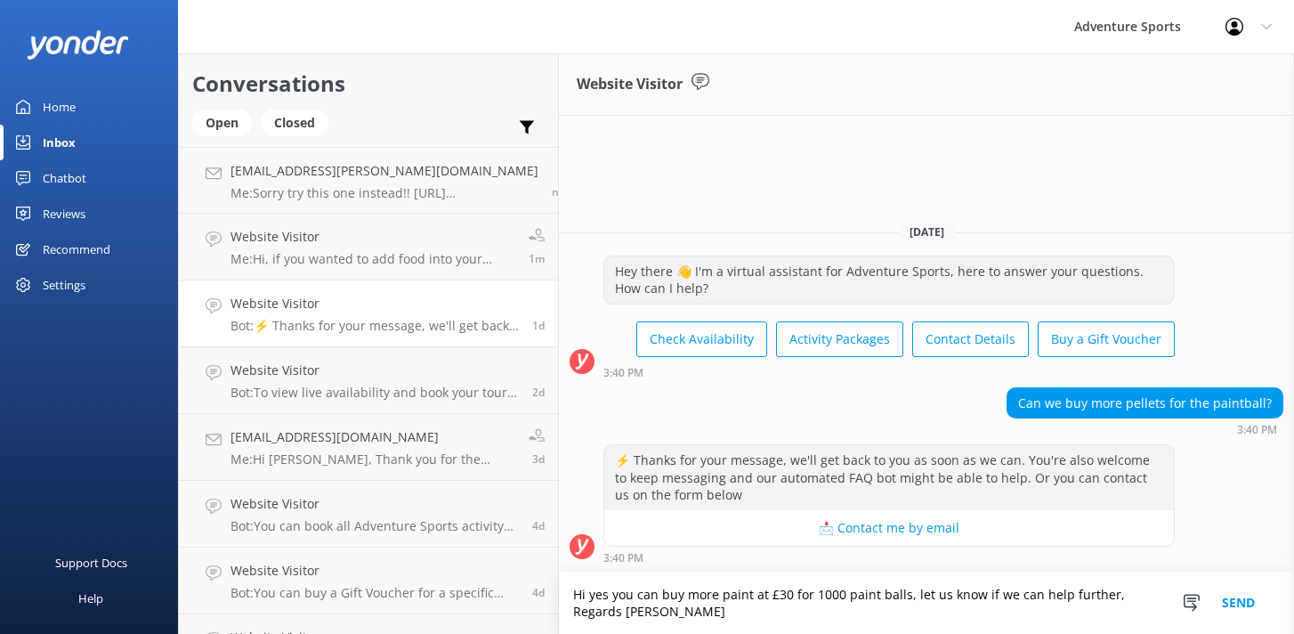
click at [881, 591] on textarea "Hi yes you can buy more paint at £30 for 1000 paint balls, let us know if we ca…" at bounding box center [926, 602] width 735 height 61
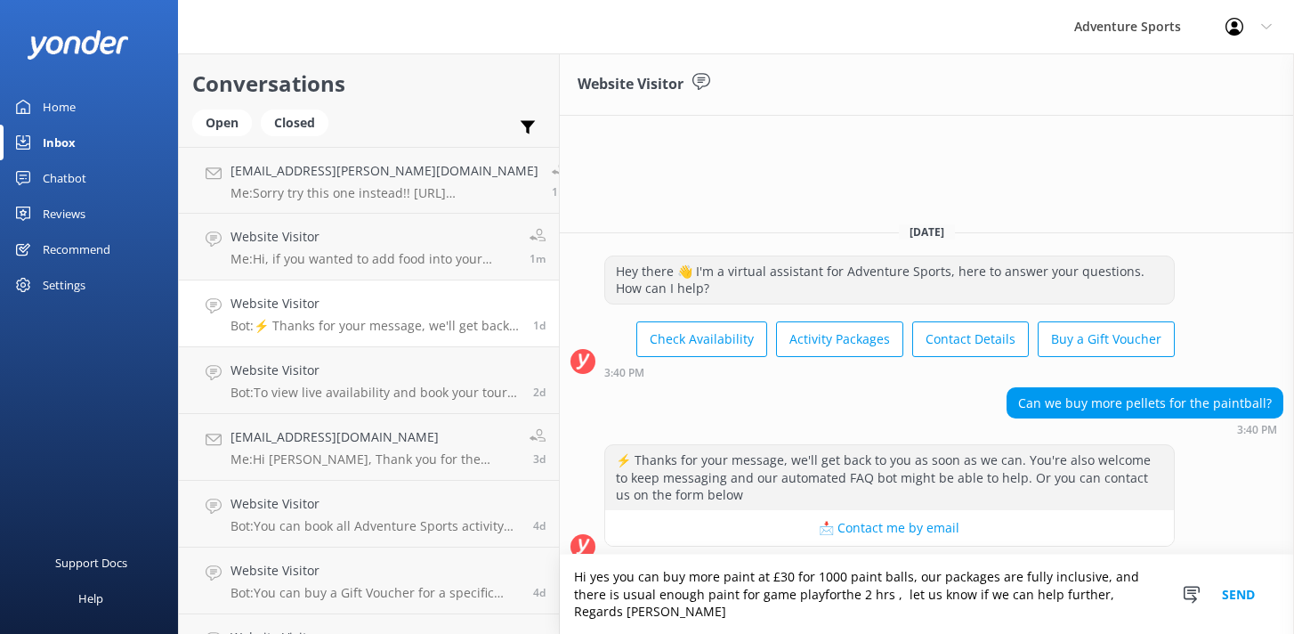
click at [741, 611] on textarea "Hi yes you can buy more paint at £30 for 1000 paint balls, our packages are ful…" at bounding box center [927, 593] width 734 height 79
click at [764, 609] on textarea "Hi yes you can buy more paint at £30 for 1000 paint balls, our packages are ful…" at bounding box center [927, 593] width 734 height 79
click at [580, 611] on textarea "Hi yes you can buy more paint at £30 for 1000 paint balls, our packages are ful…" at bounding box center [927, 593] width 734 height 79
click at [1040, 608] on textarea "Hi yes you can buy more paint at £30 for 1000 paint balls, our packages are ful…" at bounding box center [927, 593] width 734 height 79
type textarea "Hi yes you can buy more paint at £30 for 1000 paint balls, our packages are ful…"
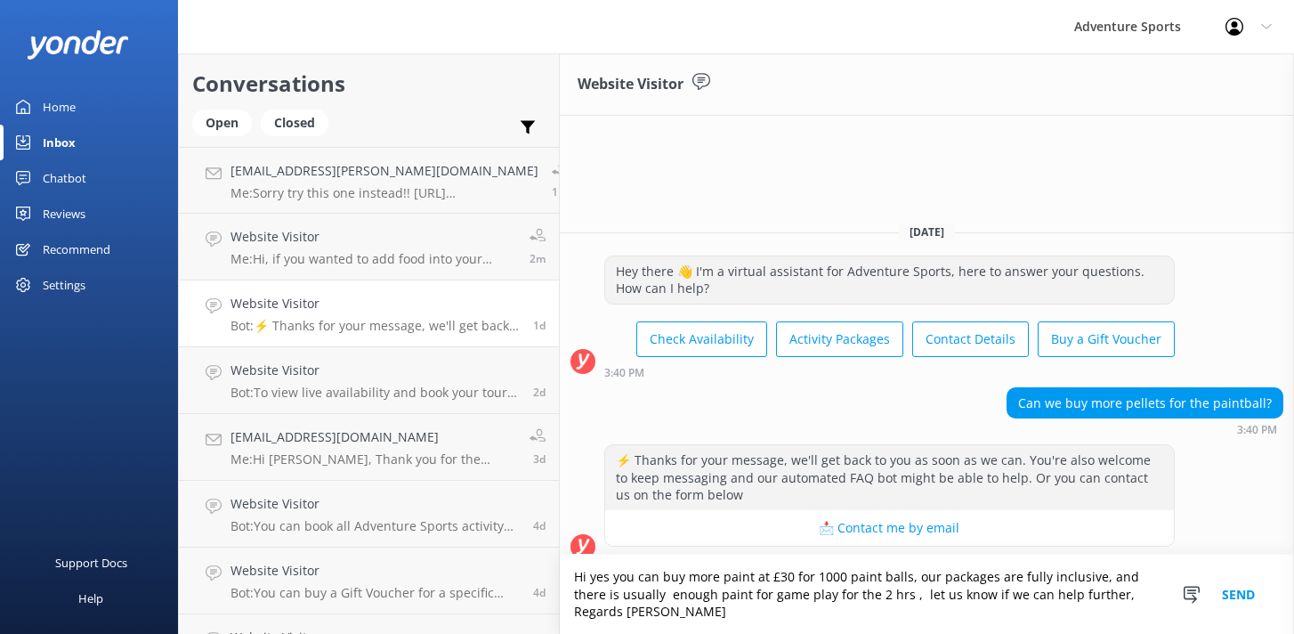
click at [1254, 608] on button "Send" at bounding box center [1238, 593] width 67 height 79
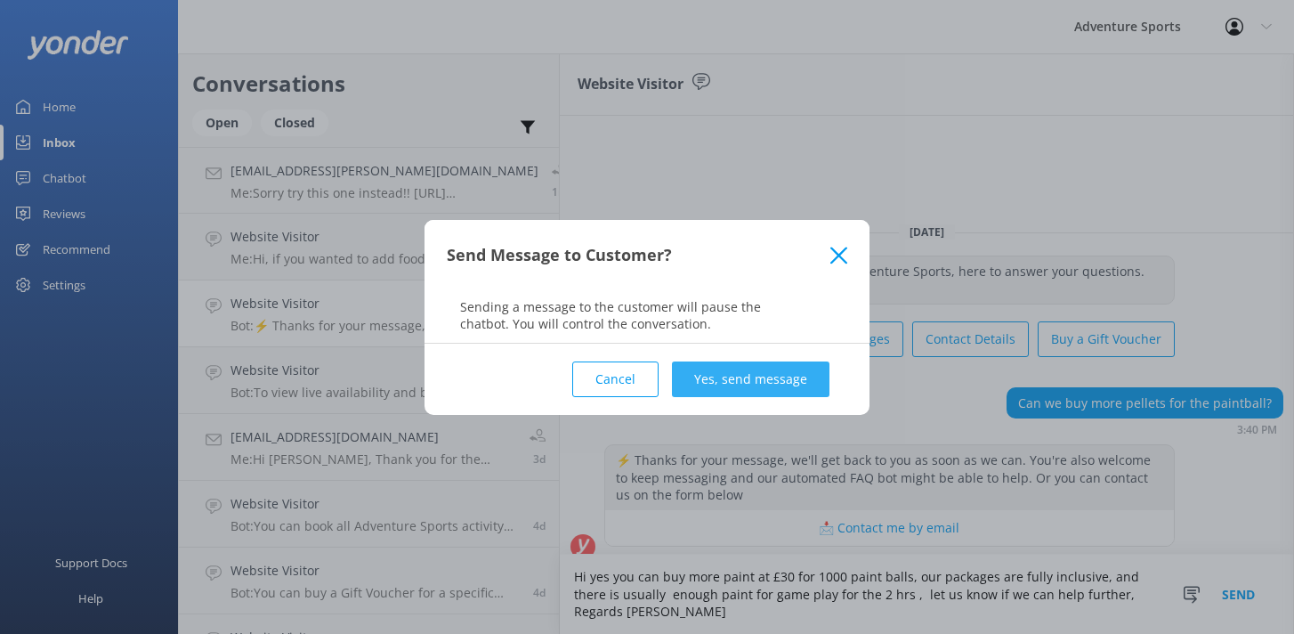
click at [748, 378] on button "Yes, send message" at bounding box center [751, 379] width 158 height 36
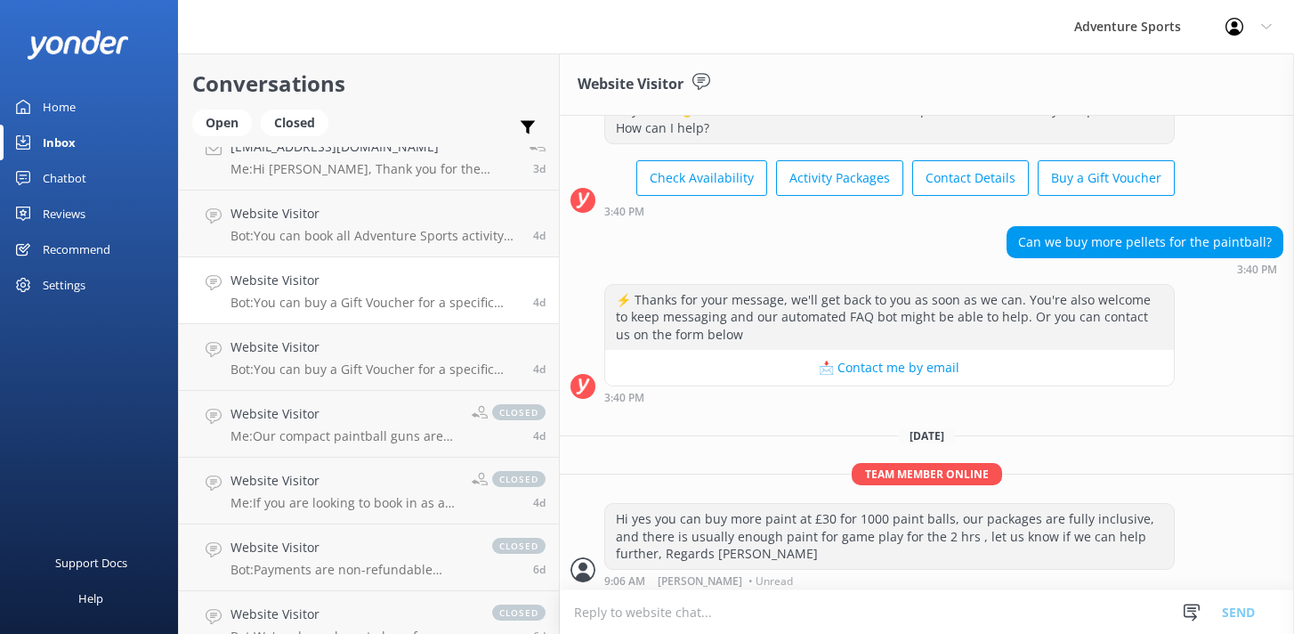
scroll to position [296, 0]
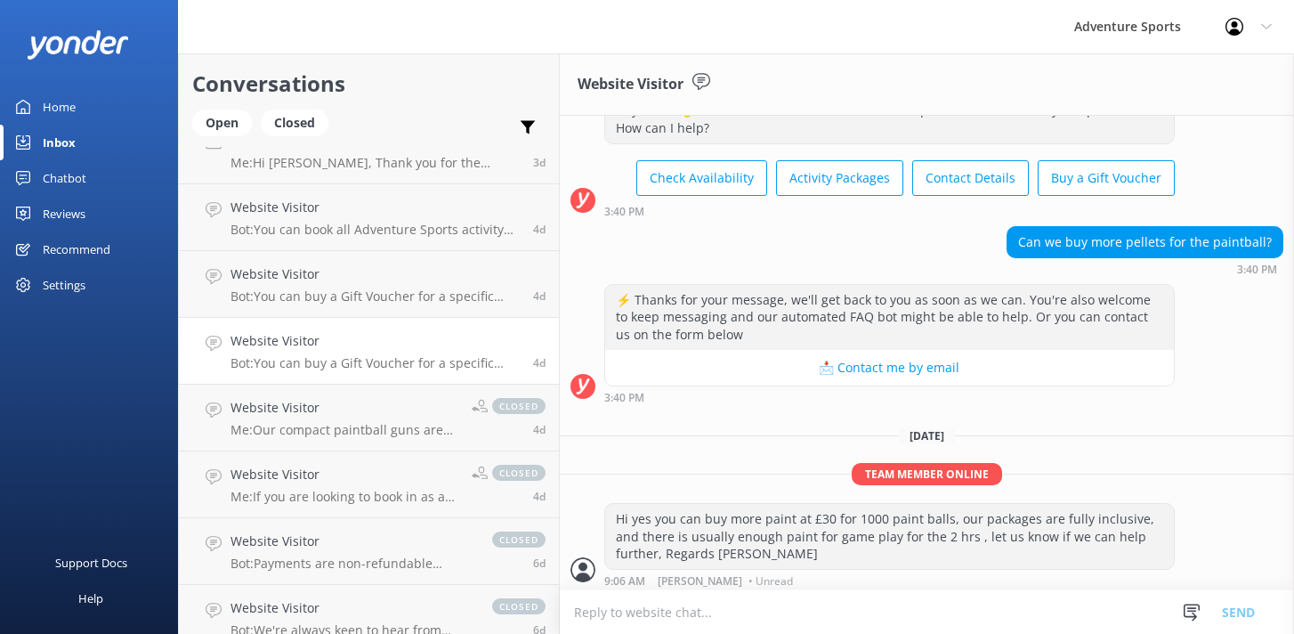
click at [337, 344] on h4 "Website Visitor" at bounding box center [374, 341] width 289 height 20
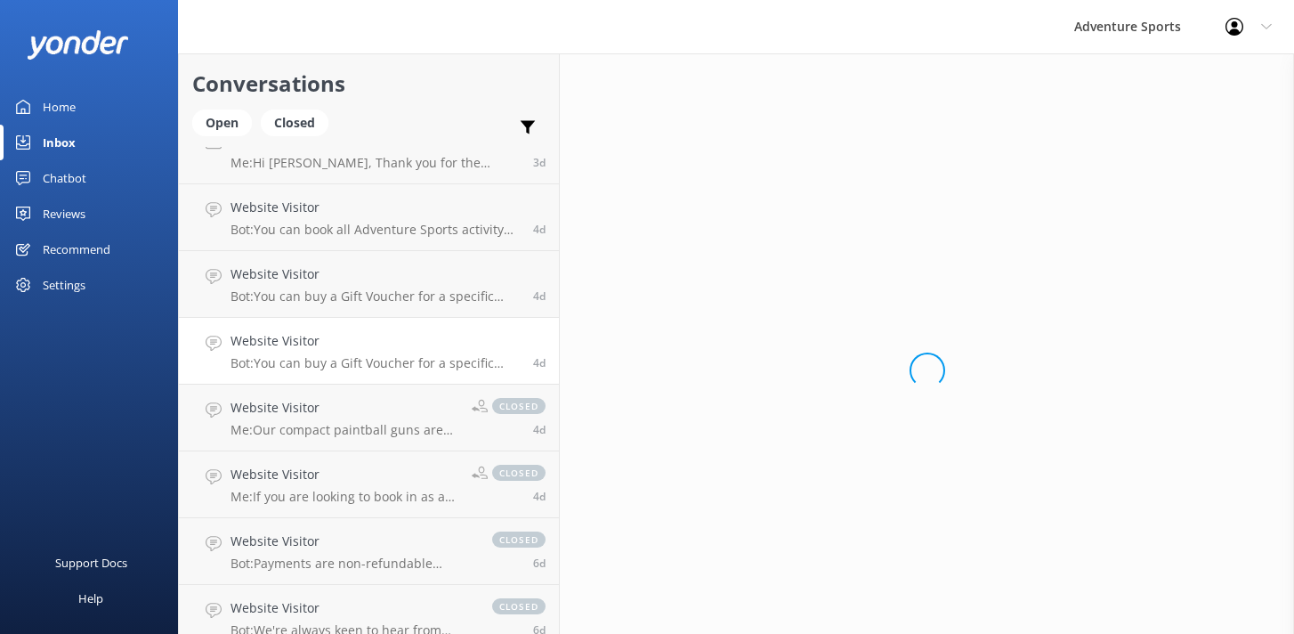
click at [387, 355] on p "Bot: You can buy a Gift Voucher for a specific activity at this link: [URL][DOM…" at bounding box center [374, 363] width 289 height 16
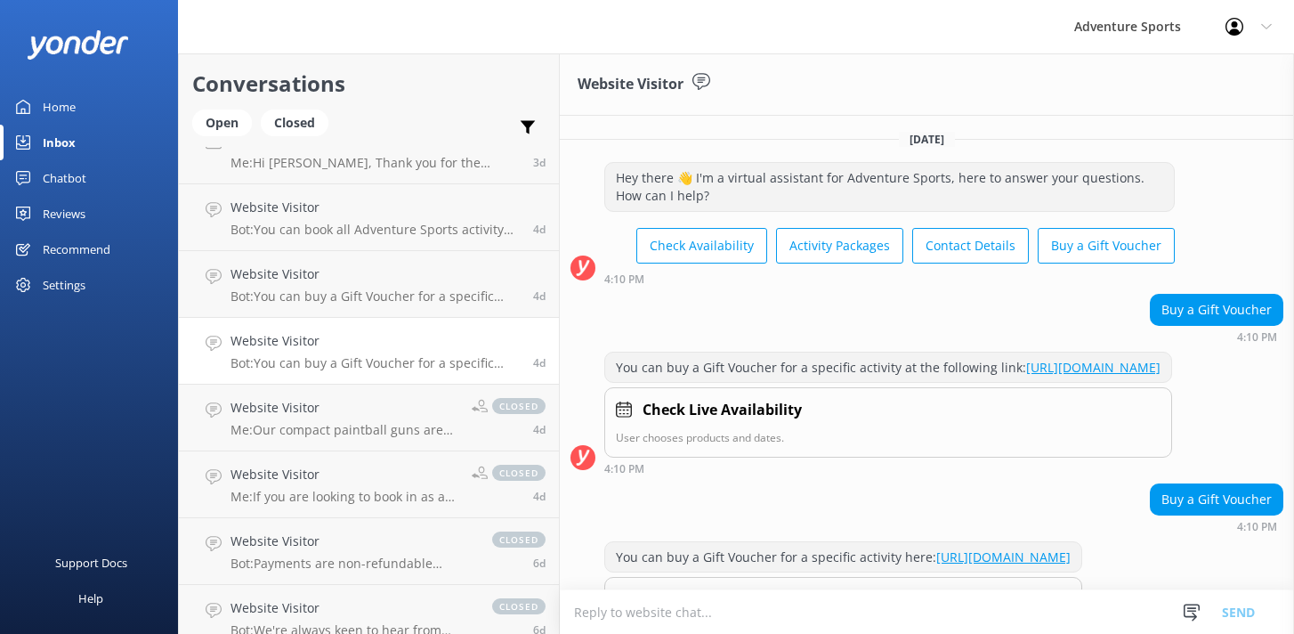
click at [1026, 376] on link "[URL][DOMAIN_NAME]" at bounding box center [1093, 367] width 134 height 17
click at [329, 230] on p "Bot: You can book all Adventure Sports activity packages online at: [URL][DOMAI…" at bounding box center [374, 230] width 289 height 16
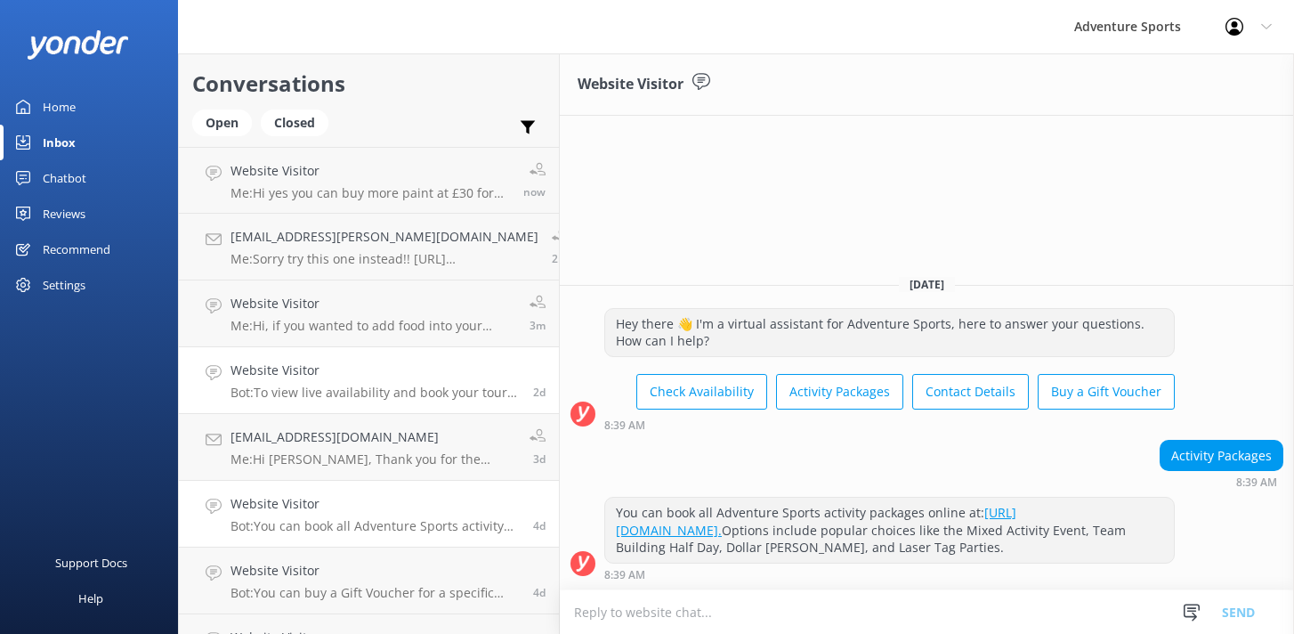
click at [361, 381] on div "Website Visitor Bot: To view live availability and book your tour, please visit…" at bounding box center [374, 379] width 289 height 39
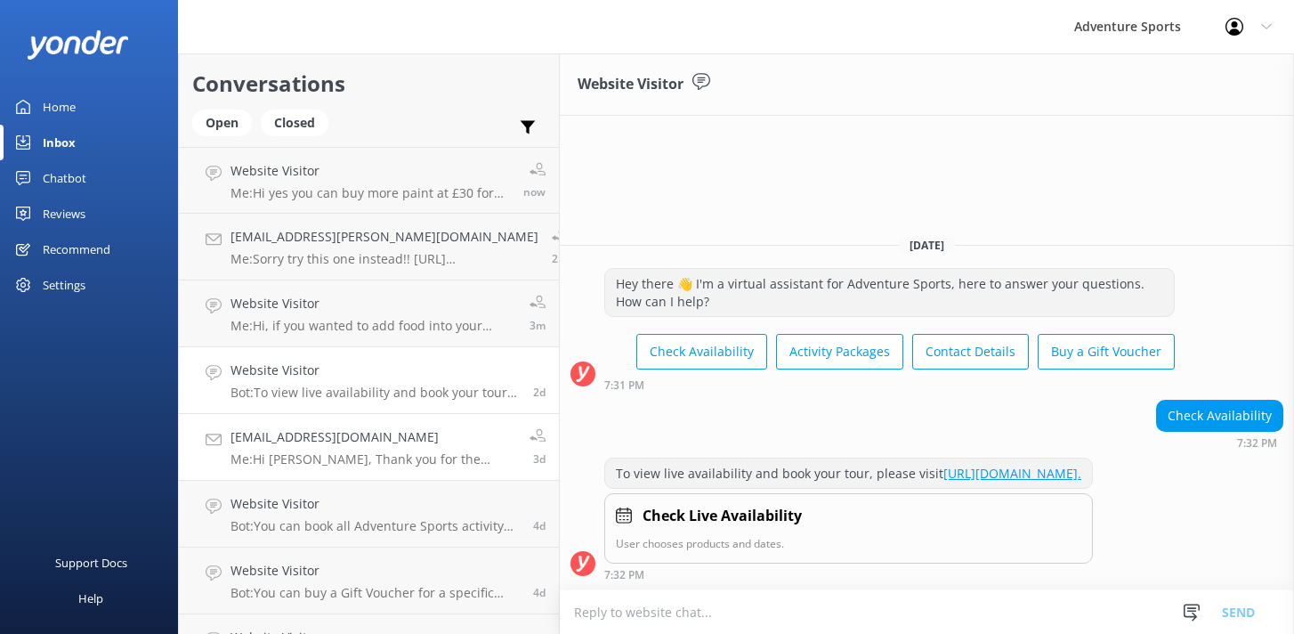
click at [318, 455] on p "Me: Hi [PERSON_NAME], Thank you for the enquiry regarding proof of age. A photo…" at bounding box center [373, 459] width 286 height 16
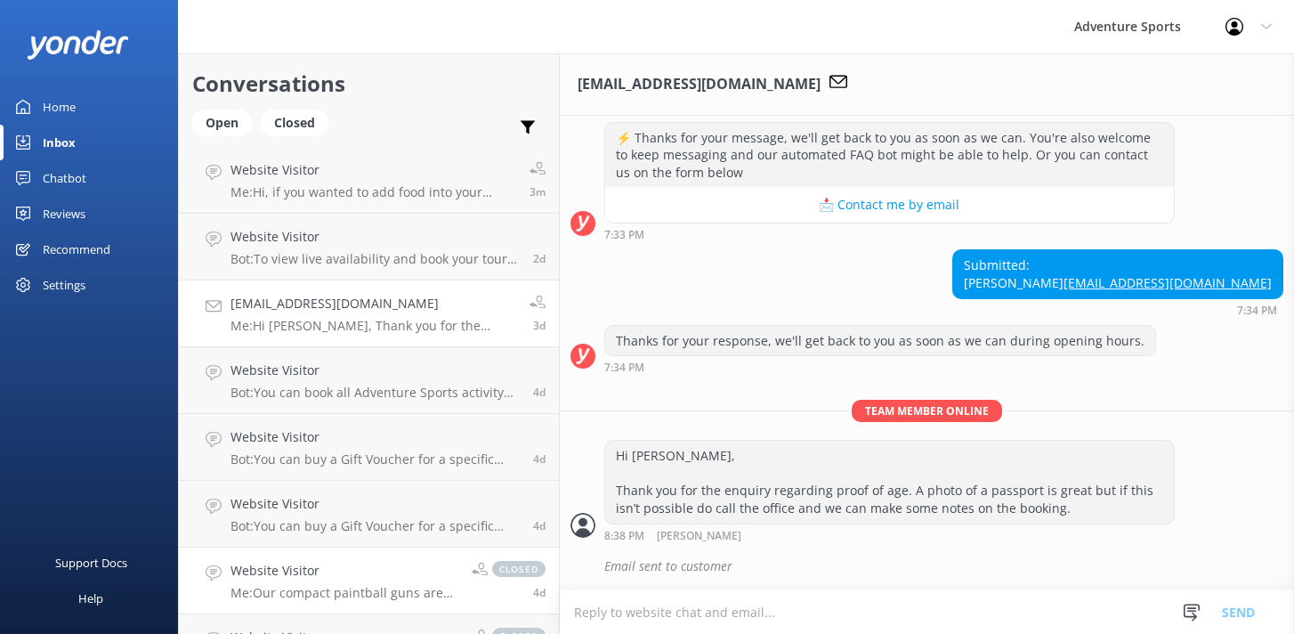
scroll to position [271, 0]
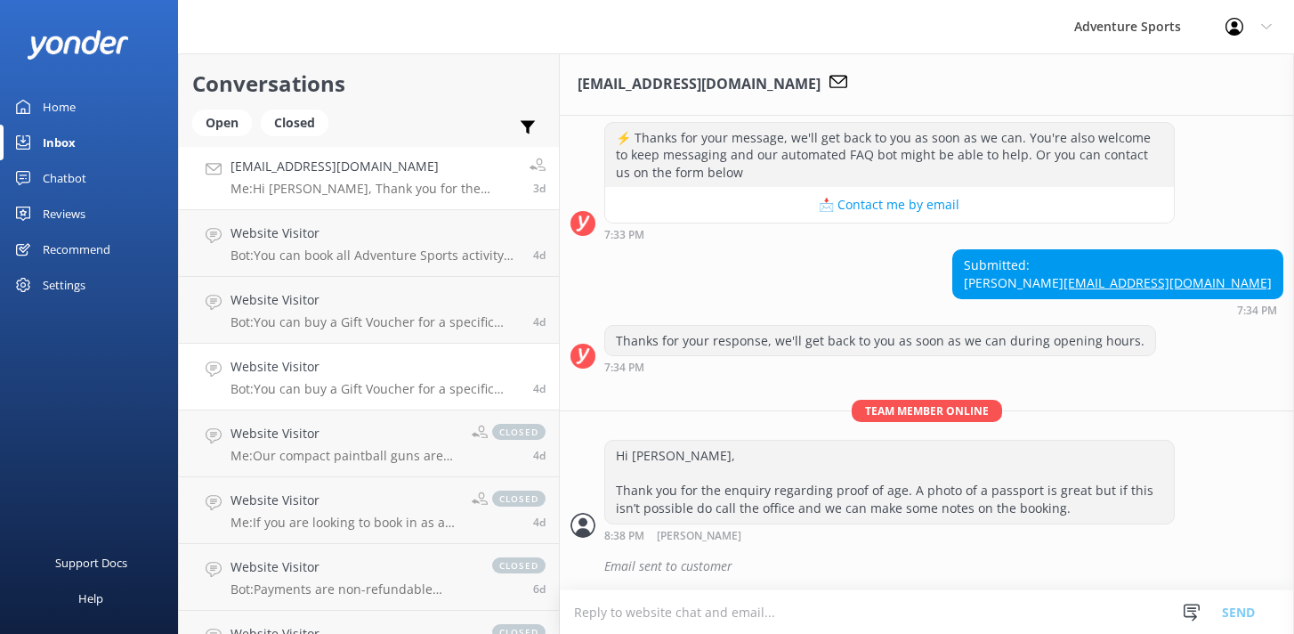
click at [308, 392] on p "Bot: You can buy a Gift Voucher for a specific activity at this link: [URL][DOM…" at bounding box center [374, 389] width 289 height 16
